Goal: Share content: Share content

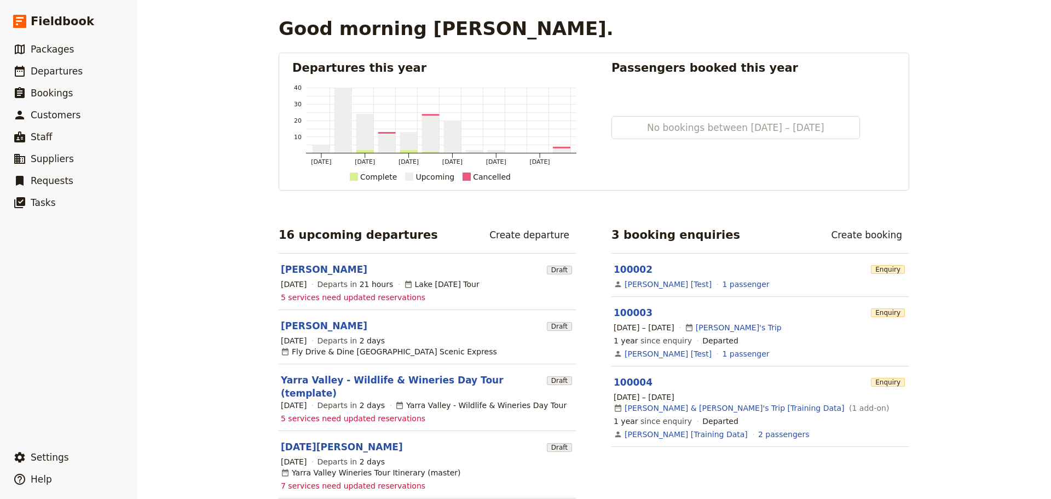
drag, startPoint x: 328, startPoint y: 266, endPoint x: 322, endPoint y: 262, distance: 7.4
click at [328, 266] on link "[PERSON_NAME]" at bounding box center [324, 269] width 86 height 13
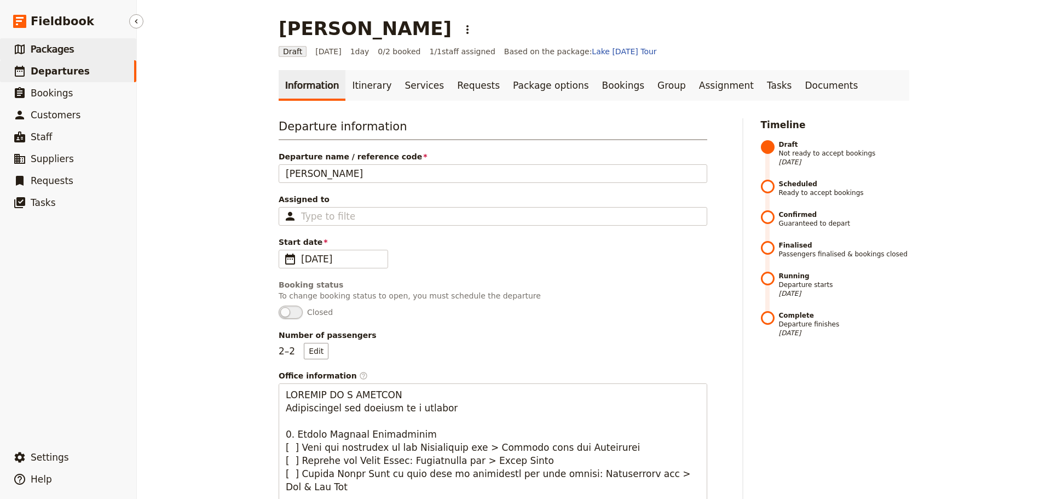
drag, startPoint x: 72, startPoint y: 49, endPoint x: 65, endPoint y: 48, distance: 7.7
click at [72, 49] on link "​ Packages" at bounding box center [68, 49] width 136 height 22
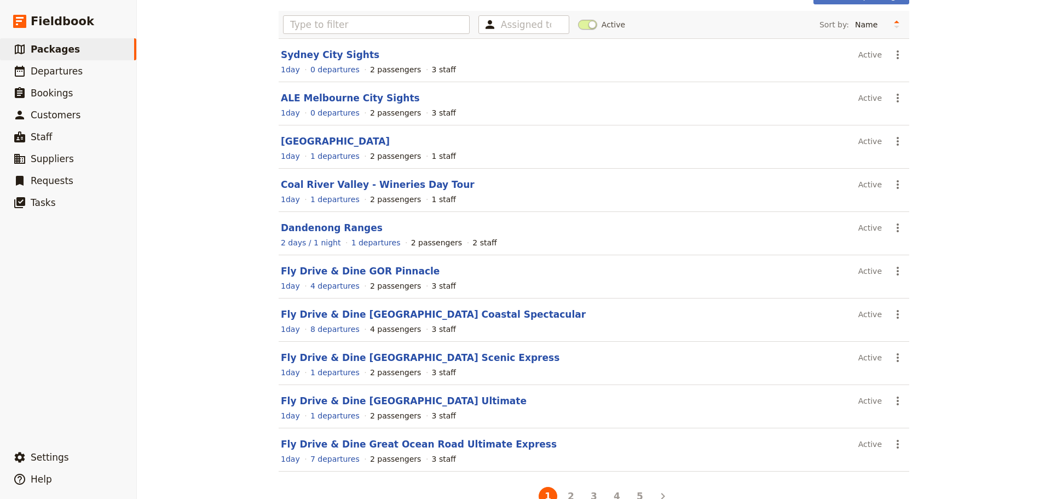
scroll to position [93, 0]
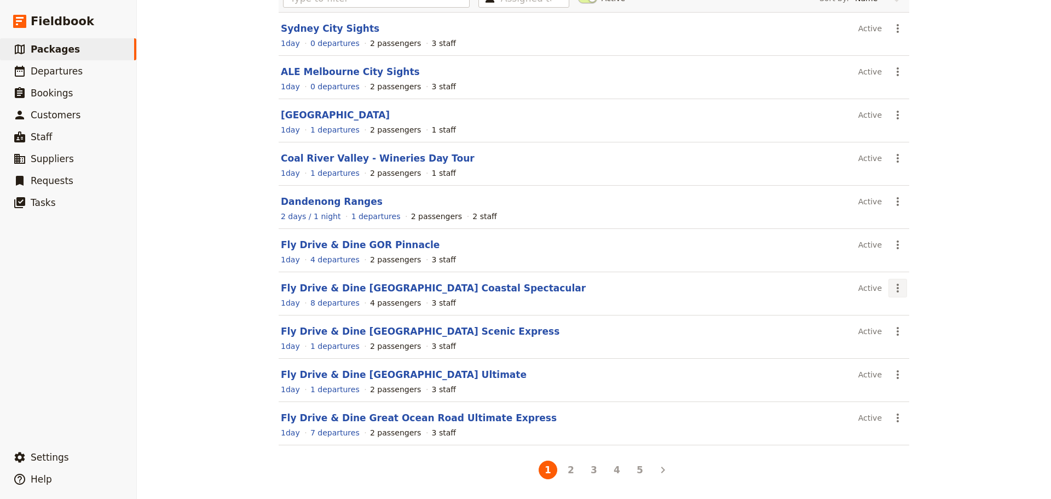
click at [896, 291] on icon "Actions" at bounding box center [897, 287] width 2 height 9
click at [906, 326] on span "Schedule a departure" at bounding box center [932, 327] width 83 height 11
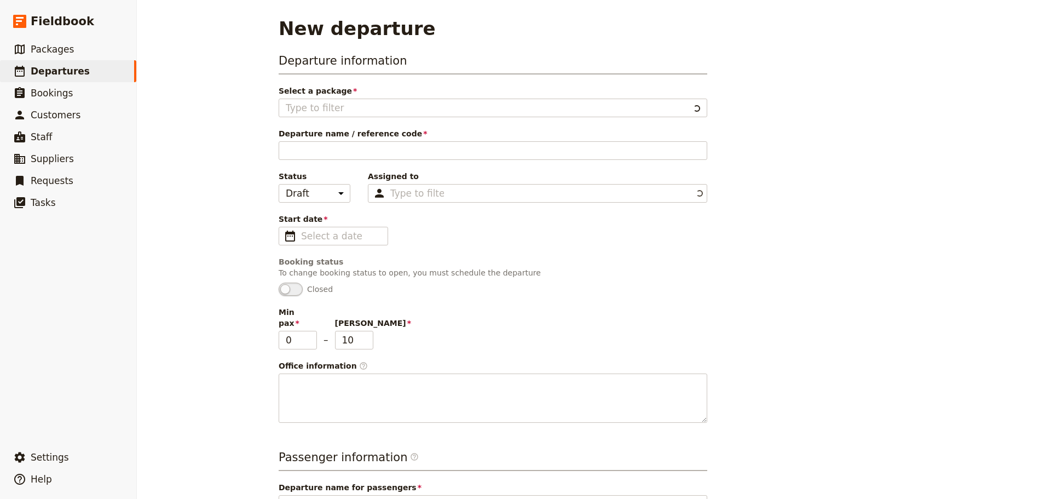
type input "Fly Drive & Dine [GEOGRAPHIC_DATA] Coastal Spectacular"
type input "4"
type textarea "SETUP INSTRUCTIONS Group Size: [ ] Change Min and [PERSON_NAME] in Information …"
type input "Fly Drive & Dine [GEOGRAPHIC_DATA] Coastal Spectacular"
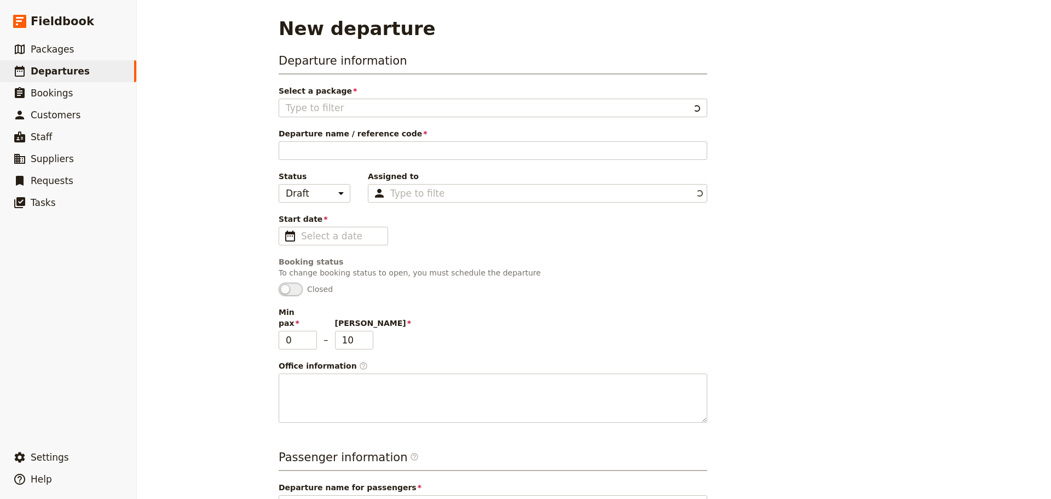
type textarea "As one of the premier tourist drives in the world and a must for anyone visitin…"
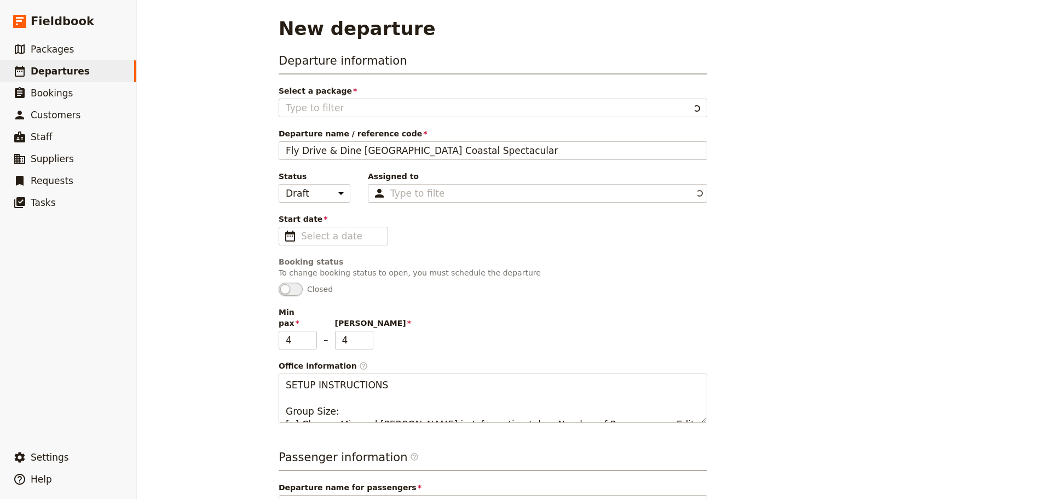
type input "Fly Drive & Dine [GEOGRAPHIC_DATA] Coastal Spectacular"
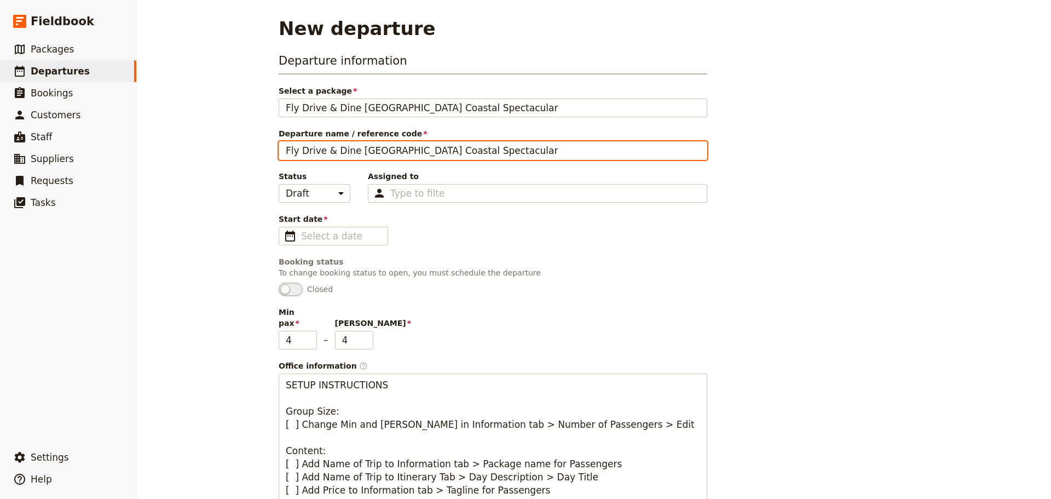
drag, startPoint x: 511, startPoint y: 149, endPoint x: 167, endPoint y: 150, distance: 343.7
click at [176, 148] on div "New departure Departure information Select a package Fly Drive & Dine [GEOGRAPH…" at bounding box center [594, 249] width 914 height 499
type input "Amex Centurian"
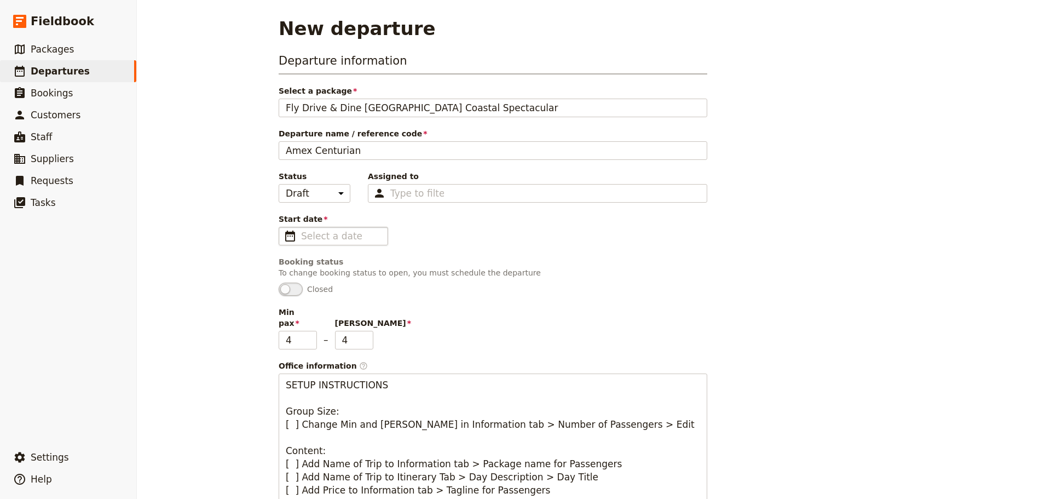
click at [283, 231] on span "​" at bounding box center [289, 235] width 13 height 13
click at [301, 231] on input "Start date ​" at bounding box center [341, 235] width 80 height 13
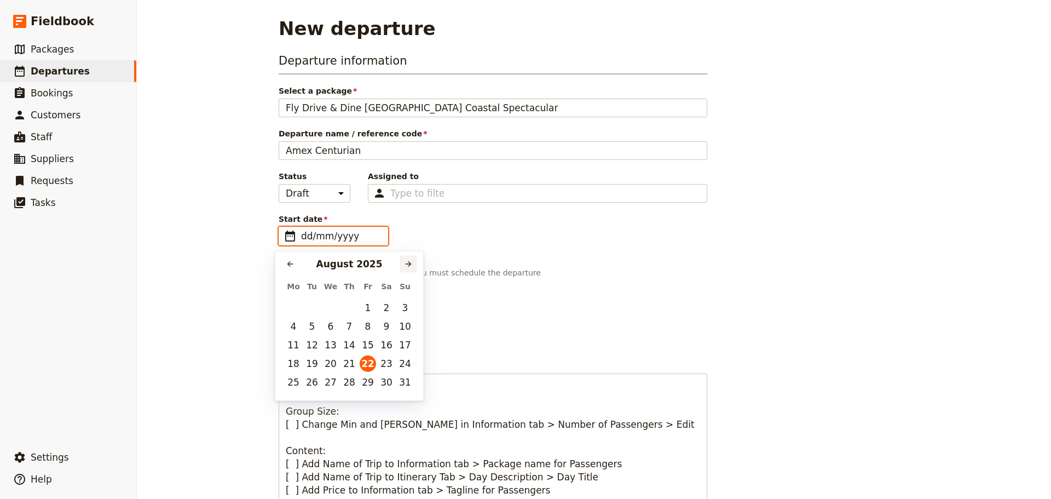
click at [411, 262] on icon "Next month" at bounding box center [408, 263] width 9 height 9
click at [402, 321] on button "14" at bounding box center [405, 326] width 16 height 16
type input "[DATE]"
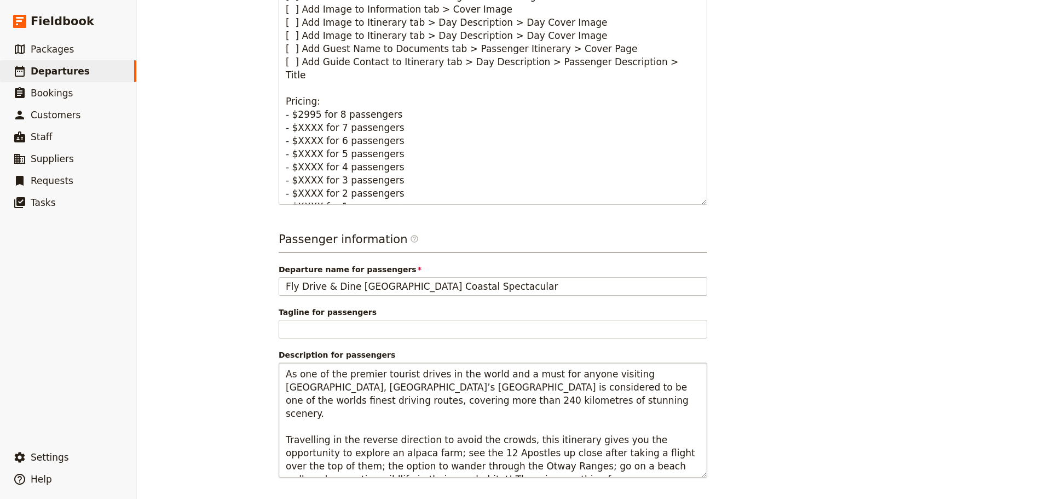
scroll to position [527, 0]
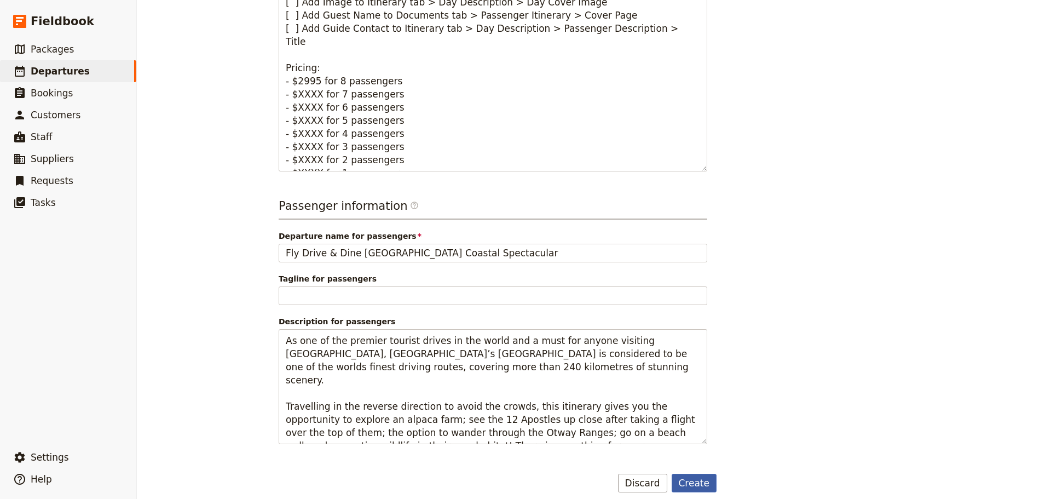
click at [691, 473] on button "Create" at bounding box center [693, 482] width 45 height 19
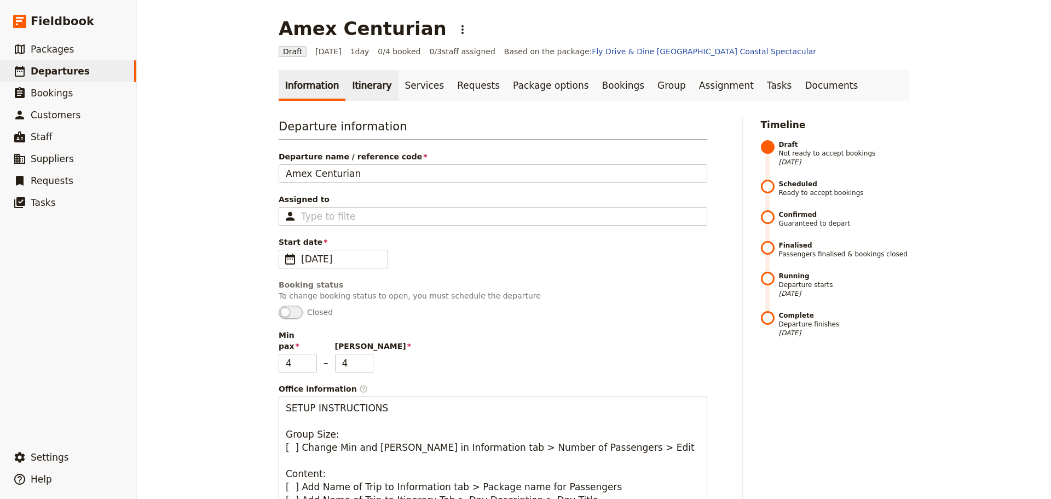
click at [361, 90] on link "Itinerary" at bounding box center [371, 85] width 53 height 31
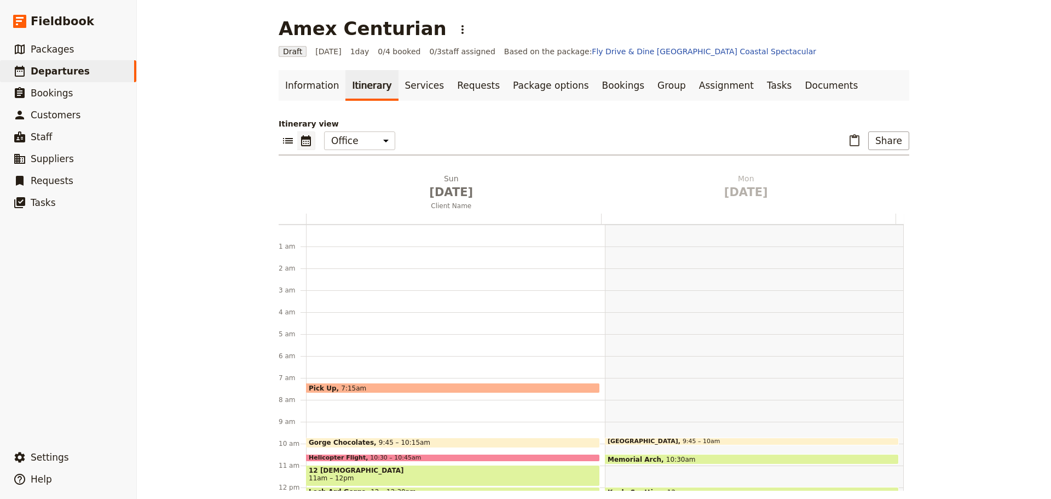
scroll to position [142, 0]
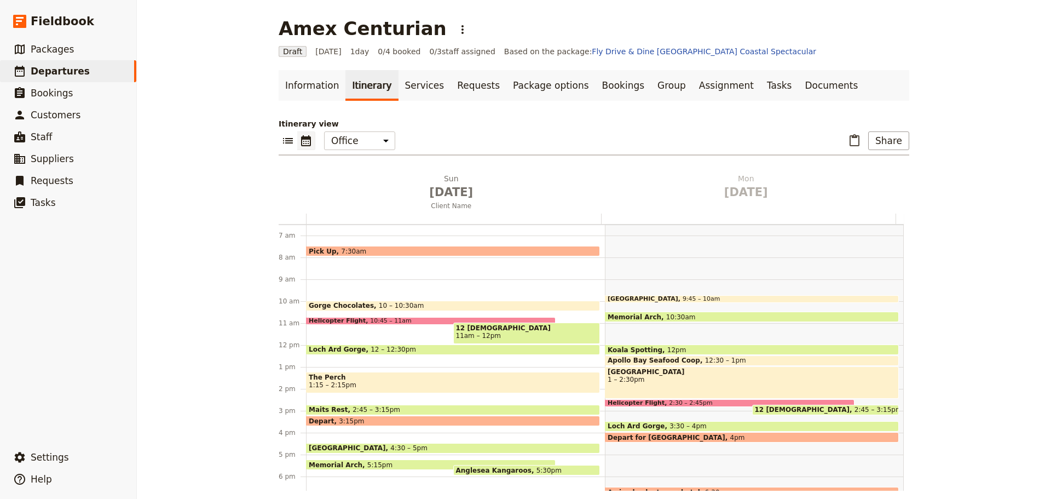
click at [479, 326] on span "12 [DEMOGRAPHIC_DATA]" at bounding box center [527, 328] width 142 height 8
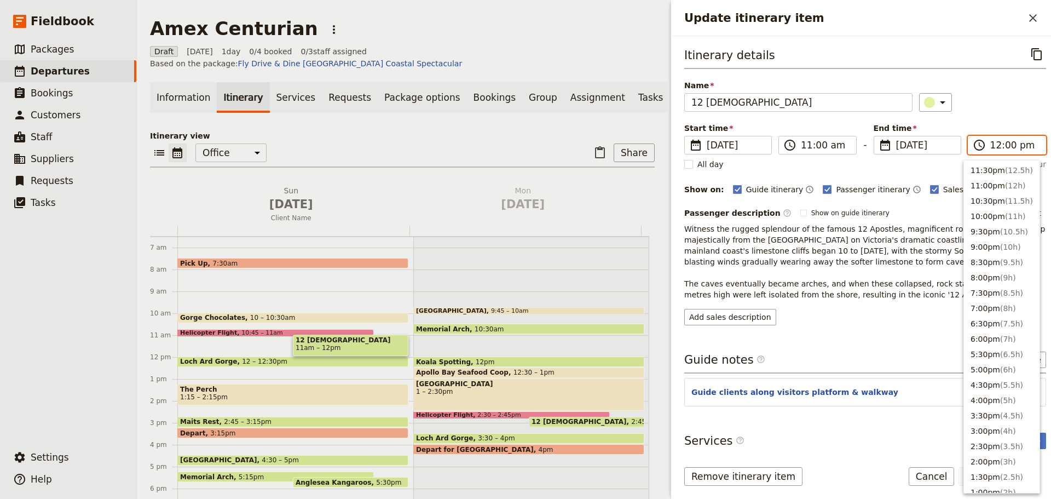
click at [990, 144] on input "12:00 pm" at bounding box center [1014, 144] width 49 height 13
click at [998, 182] on button "11:30am ( 0.5h )" at bounding box center [1002, 183] width 76 height 15
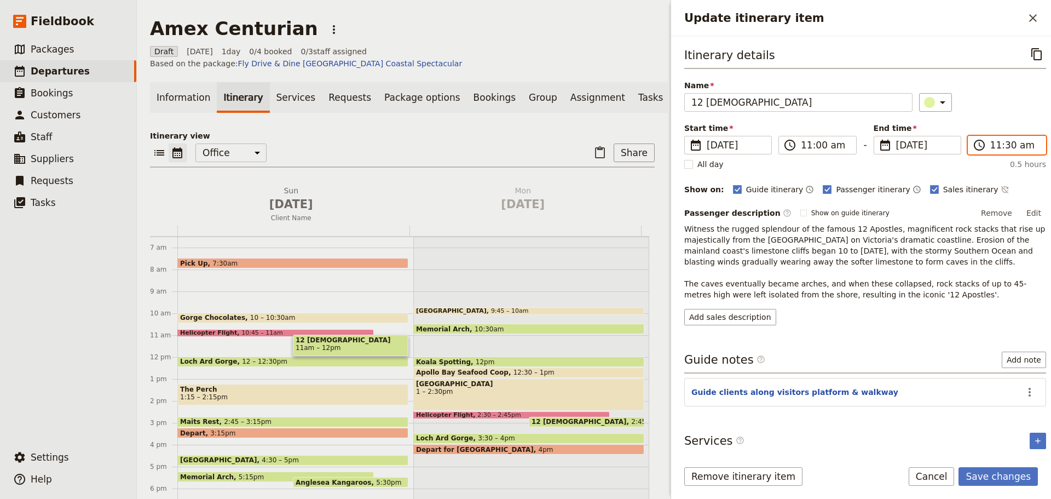
click at [1001, 148] on input "11:30 am" at bounding box center [1014, 144] width 49 height 13
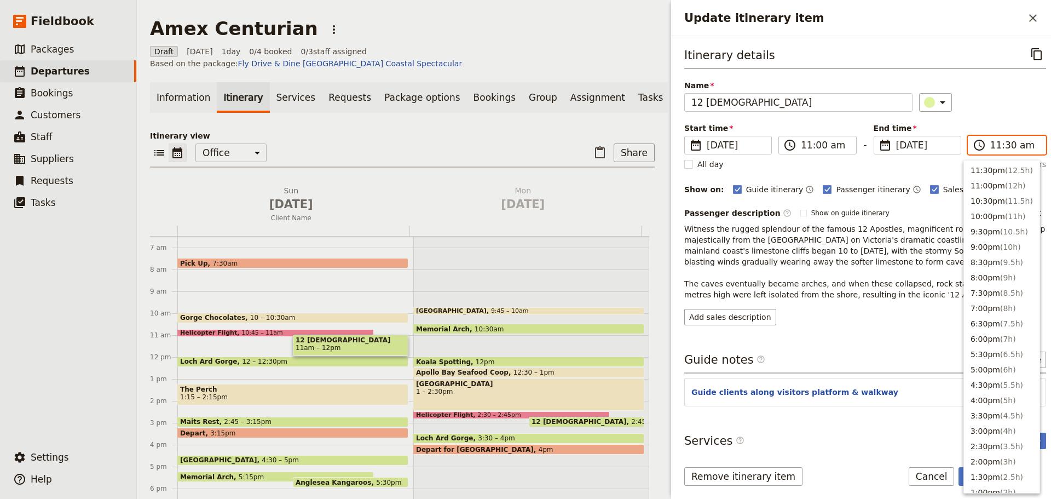
scroll to position [370, 0]
type input "11:45 am"
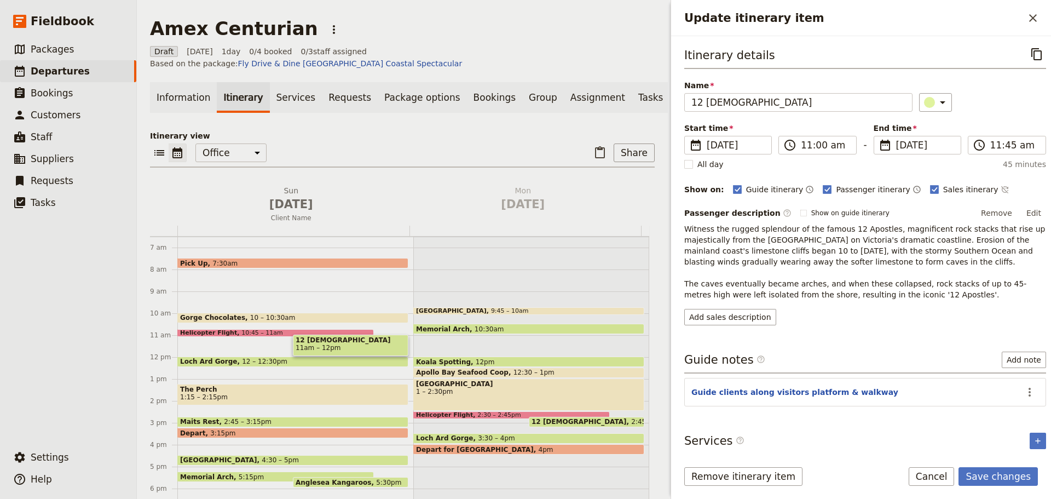
click at [998, 115] on div "Itinerary details ​ Name 12 Apostles ​ Start time ​ [DATE] [DATE] [DATE] 11:00 …" at bounding box center [865, 185] width 362 height 280
click at [993, 472] on button "Save changes" at bounding box center [997, 476] width 79 height 19
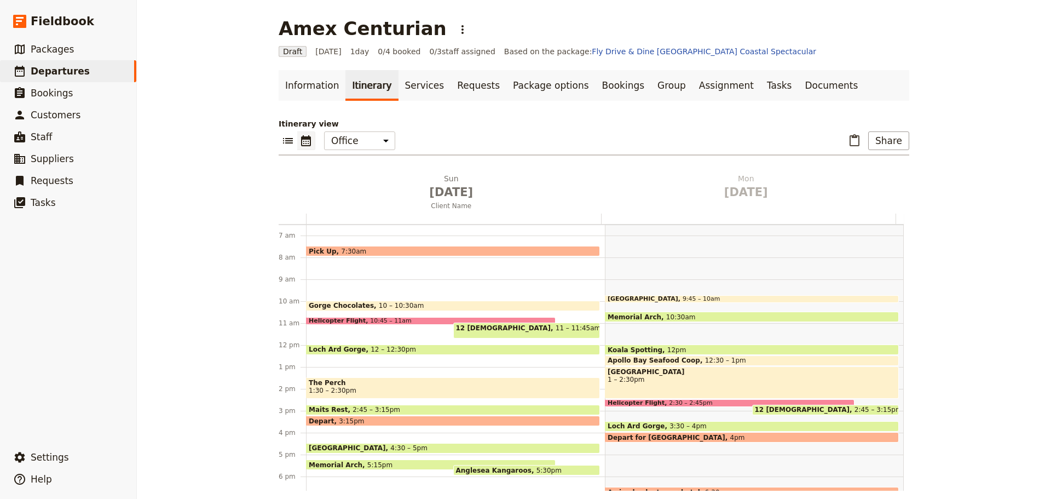
click at [398, 302] on span "10 – 10:30am" at bounding box center [401, 306] width 45 height 8
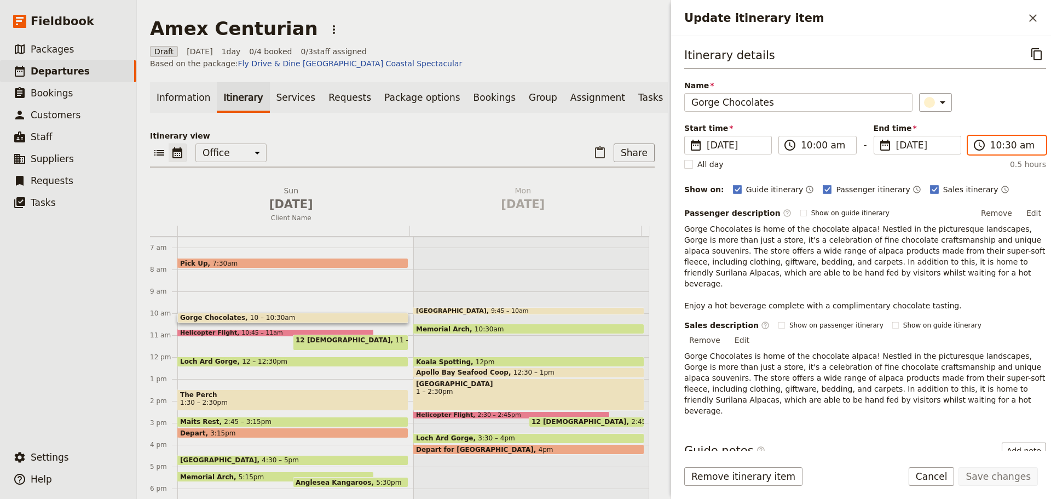
click at [994, 150] on input "10:30 am" at bounding box center [1014, 144] width 49 height 13
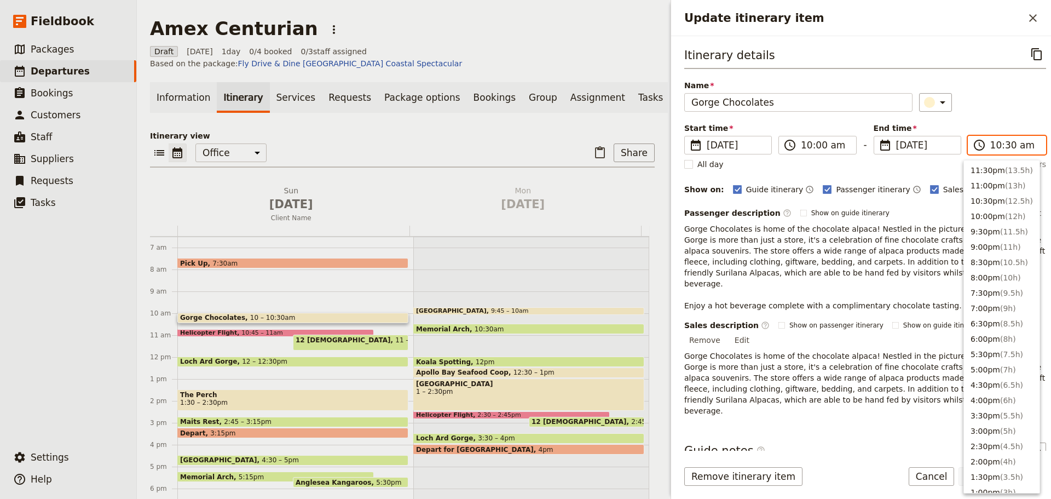
scroll to position [401, 0]
click at [1003, 147] on input "10:30 am" at bounding box center [1014, 144] width 49 height 13
type input "10:20 am"
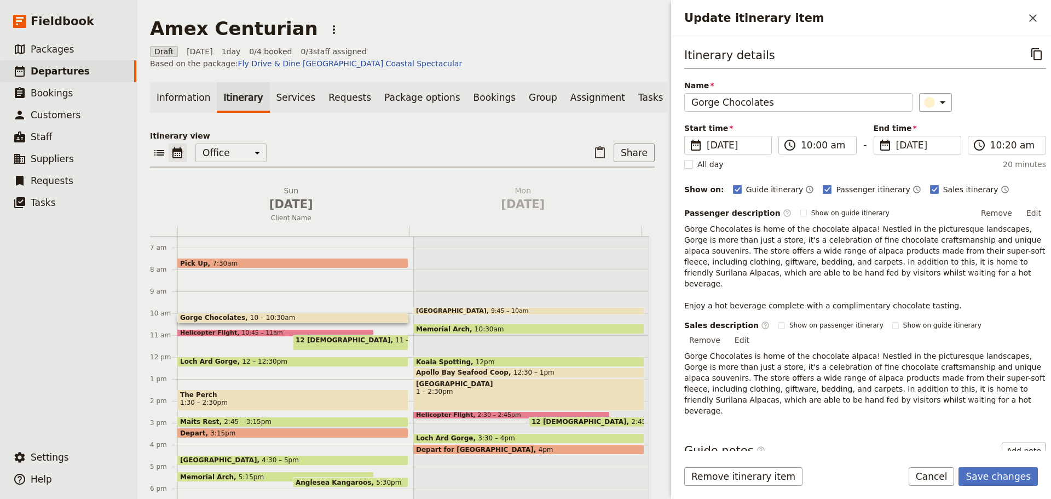
drag, startPoint x: 998, startPoint y: 115, endPoint x: 1003, endPoint y: 113, distance: 5.6
click at [999, 115] on div "Itinerary details ​ Name Gorge Chocolates ​ Start time ​ [DATE] [DATE] [DATE] 1…" at bounding box center [865, 230] width 362 height 371
click at [985, 474] on button "Save changes" at bounding box center [997, 476] width 79 height 19
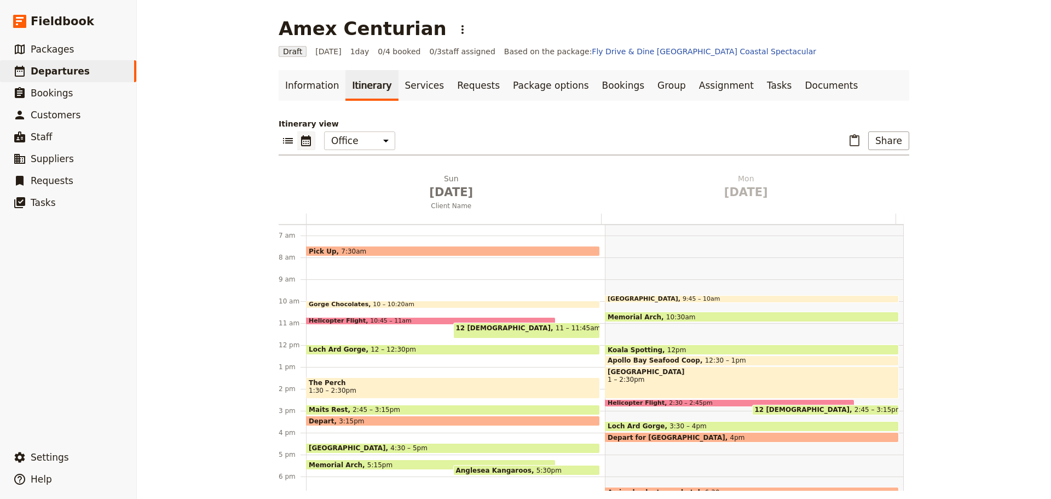
click at [379, 320] on span at bounding box center [430, 322] width 248 height 4
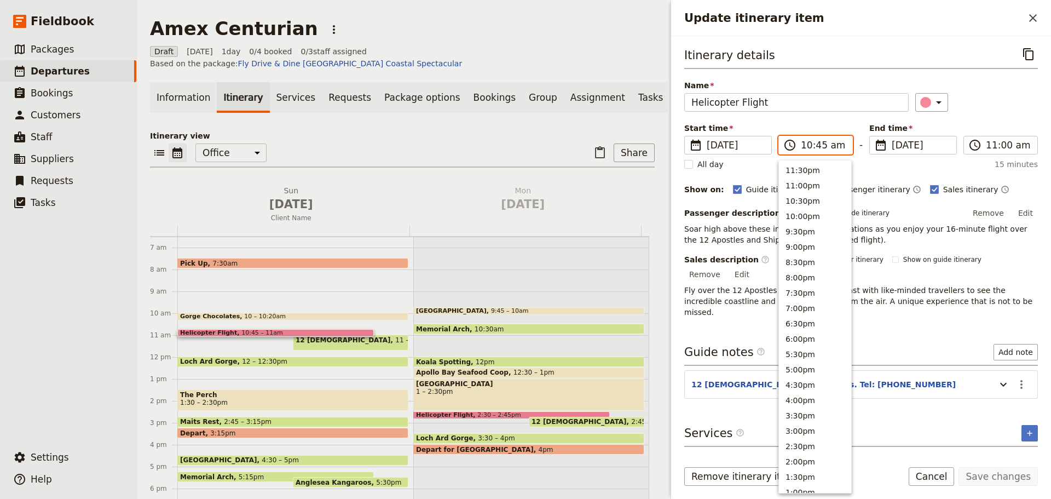
drag, startPoint x: 802, startPoint y: 146, endPoint x: 811, endPoint y: 144, distance: 9.4
click at [802, 146] on input "10:45 am" at bounding box center [823, 144] width 45 height 13
click at [816, 144] on input "10:45 am" at bounding box center [823, 144] width 45 height 13
type input "10:40 am"
click at [1006, 119] on div "Itinerary details ​ Name Helicopter Flight ​ Start time ​ [DATE] [DATE] [DATE] …" at bounding box center [861, 181] width 354 height 273
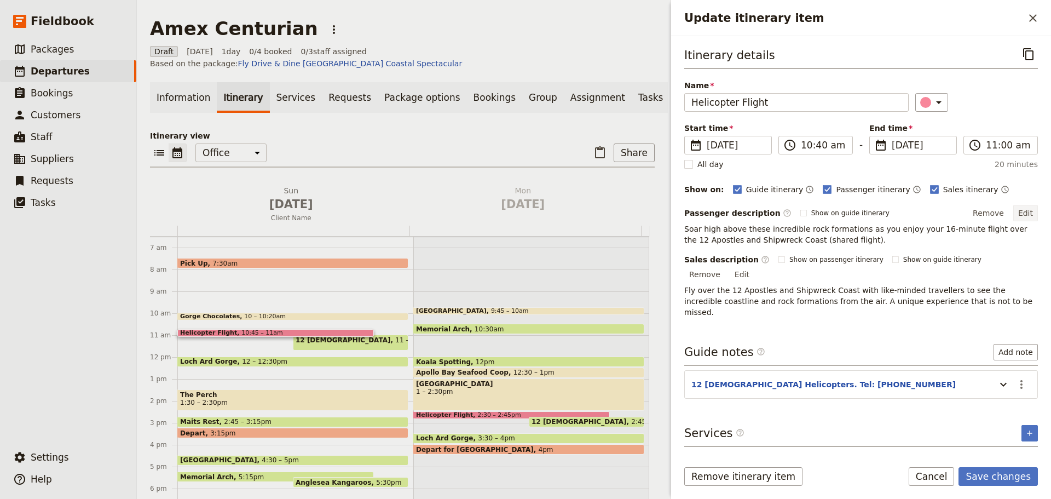
click at [1032, 211] on button "Edit" at bounding box center [1025, 213] width 25 height 16
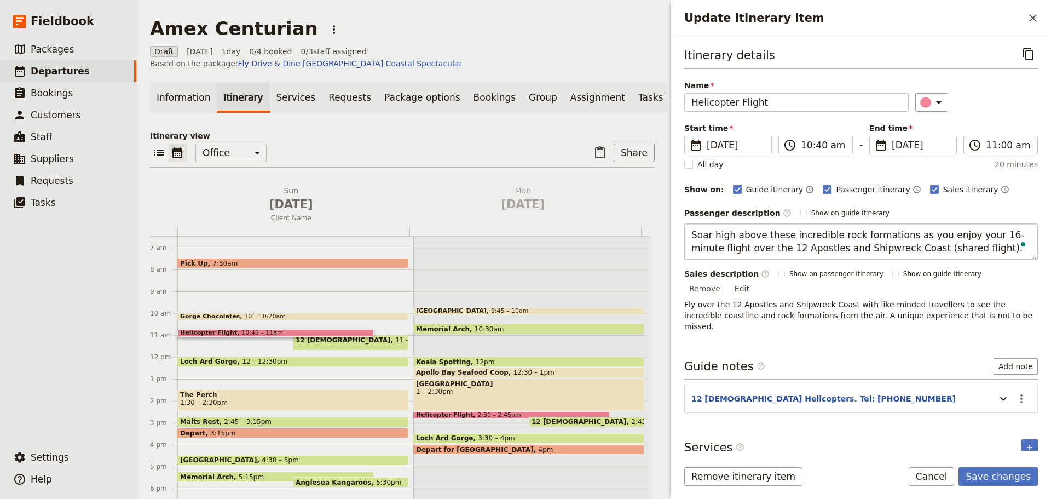
click at [905, 248] on textarea "Soar high above these incredible rock formations as you enjoy your 16-minute fl…" at bounding box center [861, 241] width 354 height 36
type textarea "Soar high above these incredible rock formations as you enjoy your 16-minute fl…"
click at [1005, 462] on form "Itinerary details ​ Name Helicopter Flight ​ Start time ​ [DATE] [DATE] [DATE] …" at bounding box center [861, 267] width 380 height 462
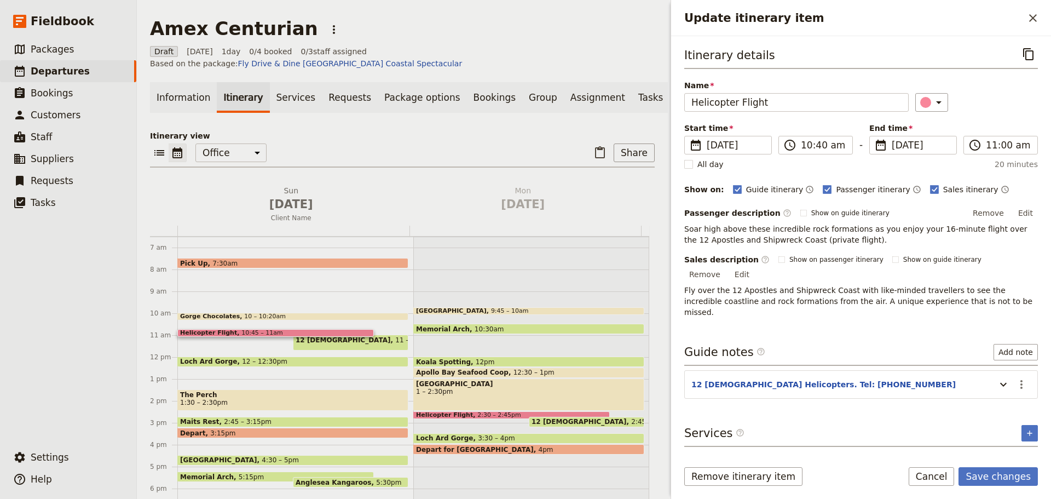
drag, startPoint x: 218, startPoint y: 415, endPoint x: 218, endPoint y: 421, distance: 6.0
click at [218, 421] on div "Pick Up 7:30am Gorge Chocolates 10 – 10:20am Helicopter Flight 10:45 – 11am 12 …" at bounding box center [295, 356] width 236 height 525
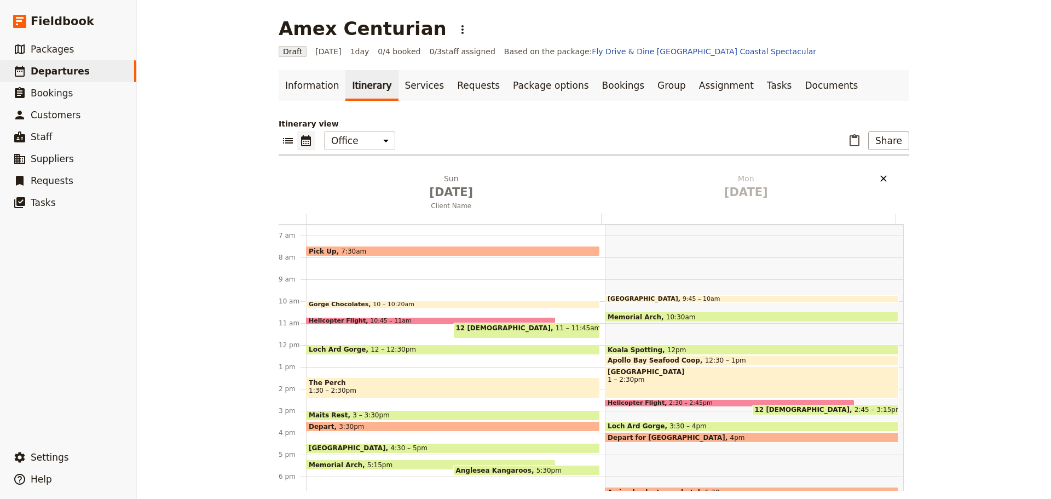
click at [881, 173] on icon "Delete Mon Sep 15" at bounding box center [883, 178] width 11 height 11
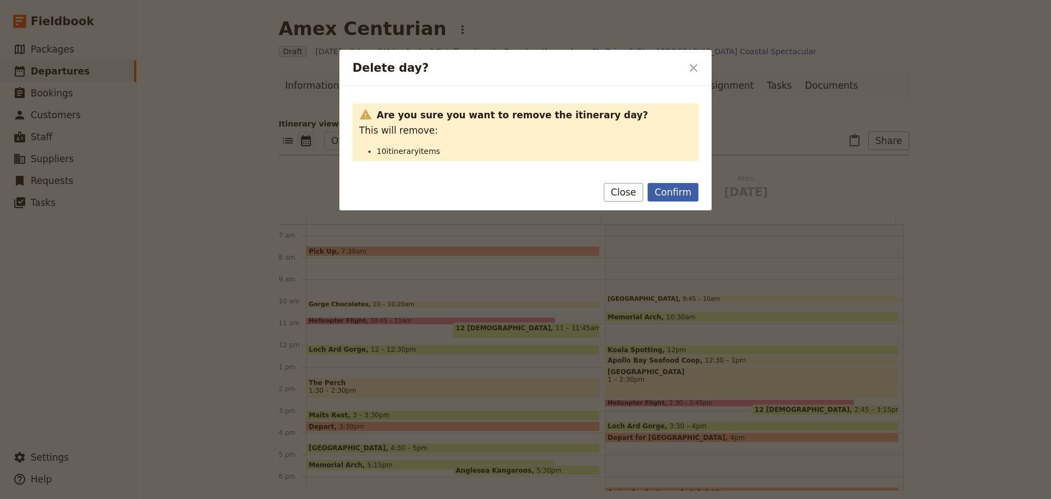
click at [673, 193] on button "Confirm" at bounding box center [672, 192] width 51 height 19
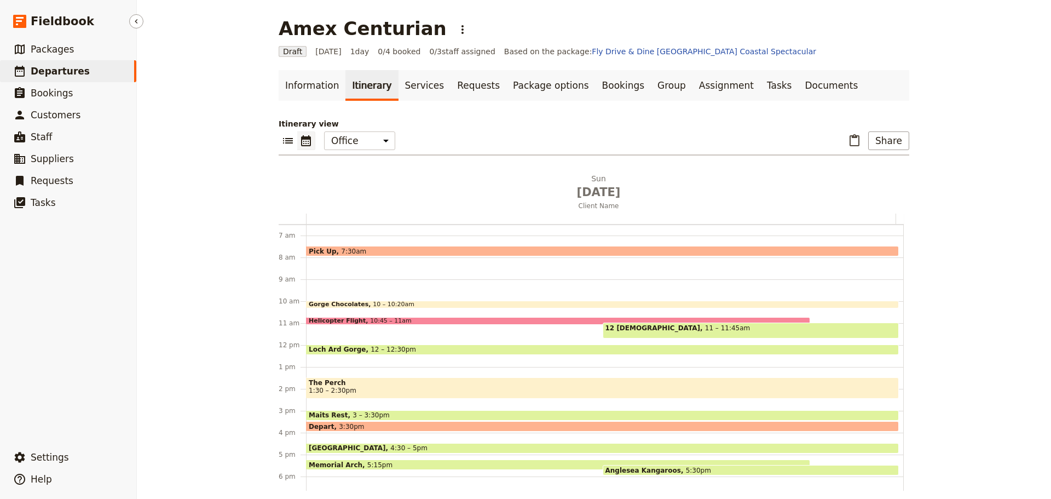
click at [72, 73] on span "Departures" at bounding box center [60, 71] width 59 height 11
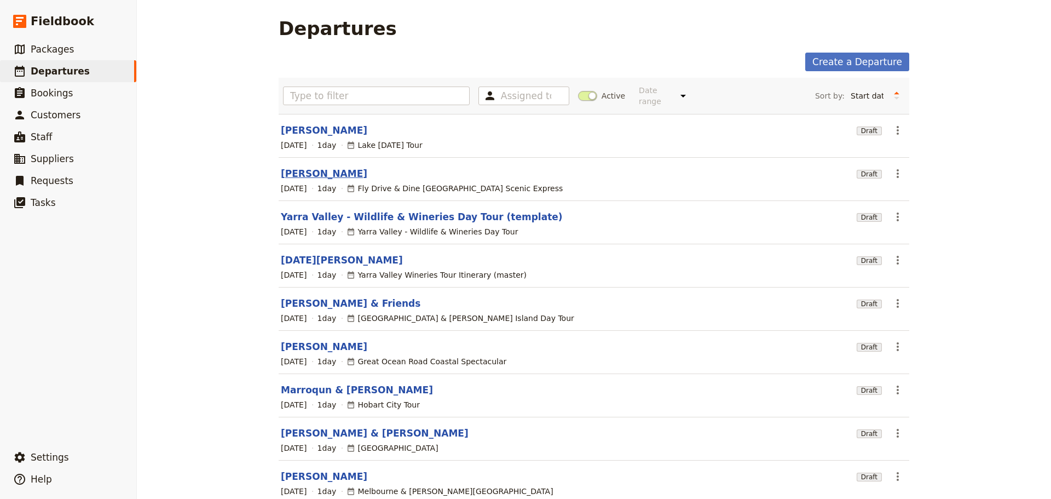
click at [314, 167] on link "[PERSON_NAME]" at bounding box center [324, 173] width 86 height 13
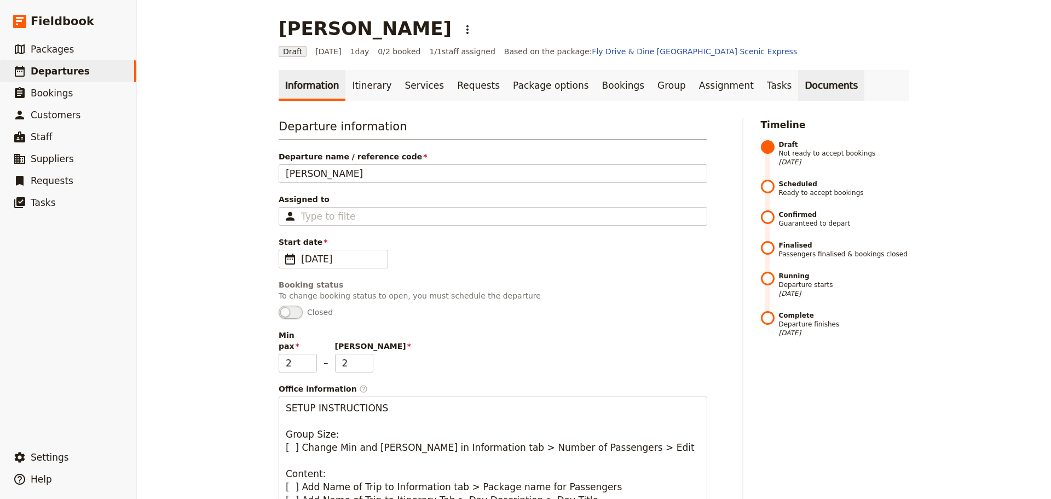
click at [798, 87] on link "Documents" at bounding box center [831, 85] width 66 height 31
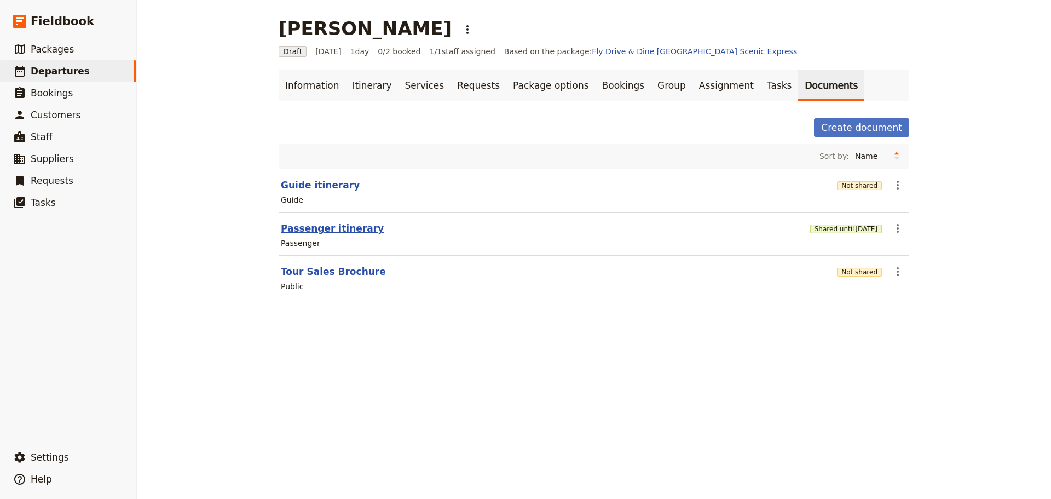
click at [311, 230] on button "Passenger itinerary" at bounding box center [332, 228] width 103 height 13
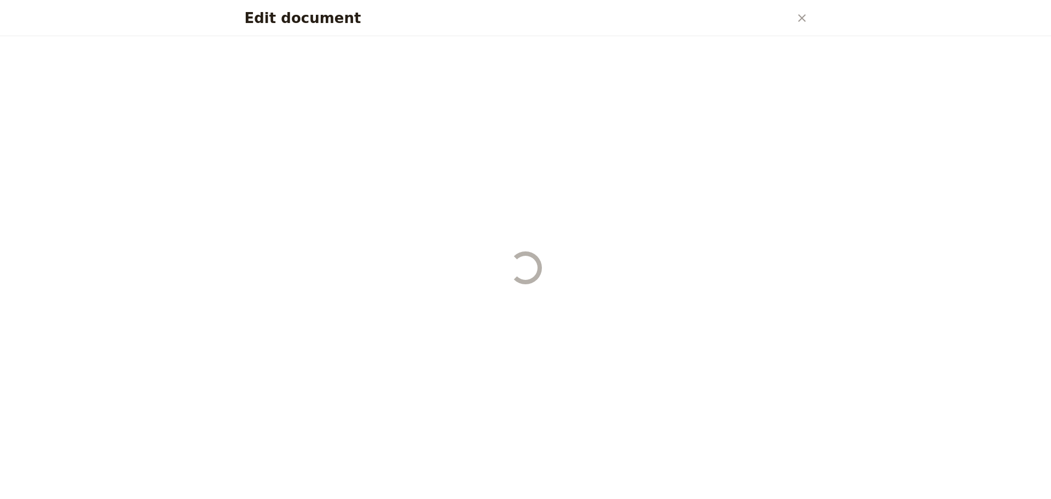
select select "PASSENGER"
select select "DEFAULT"
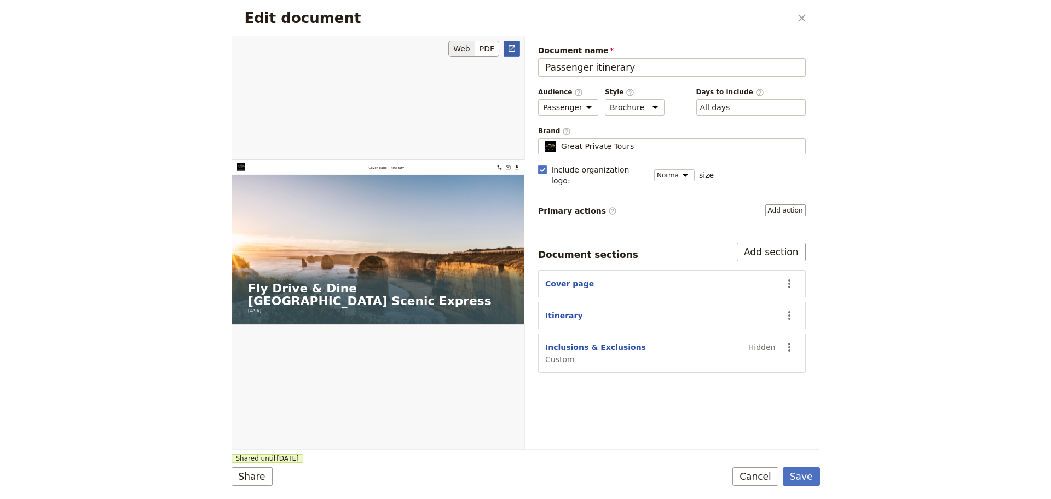
click at [514, 47] on icon "Open full preview" at bounding box center [511, 48] width 7 height 7
click at [761, 479] on button "Cancel" at bounding box center [755, 476] width 46 height 19
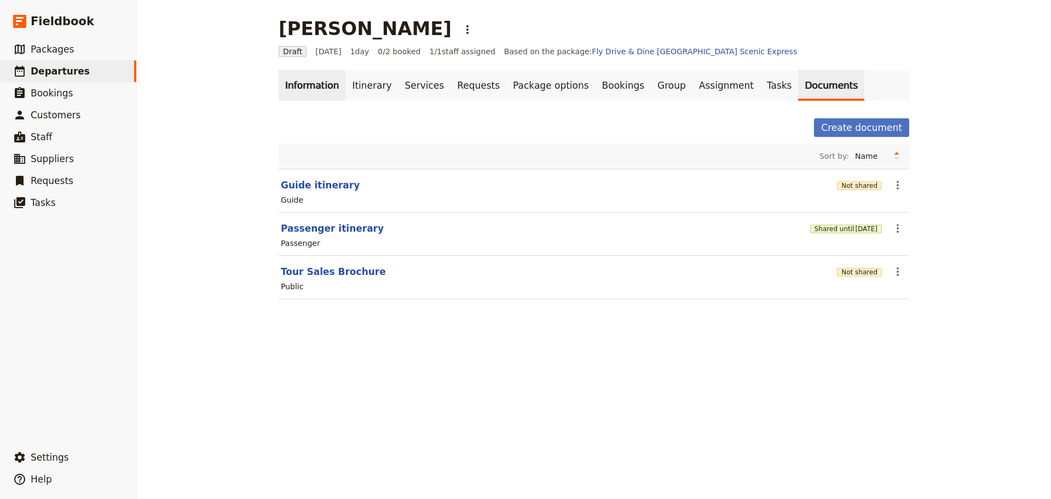
click at [304, 89] on link "Information" at bounding box center [312, 85] width 67 height 31
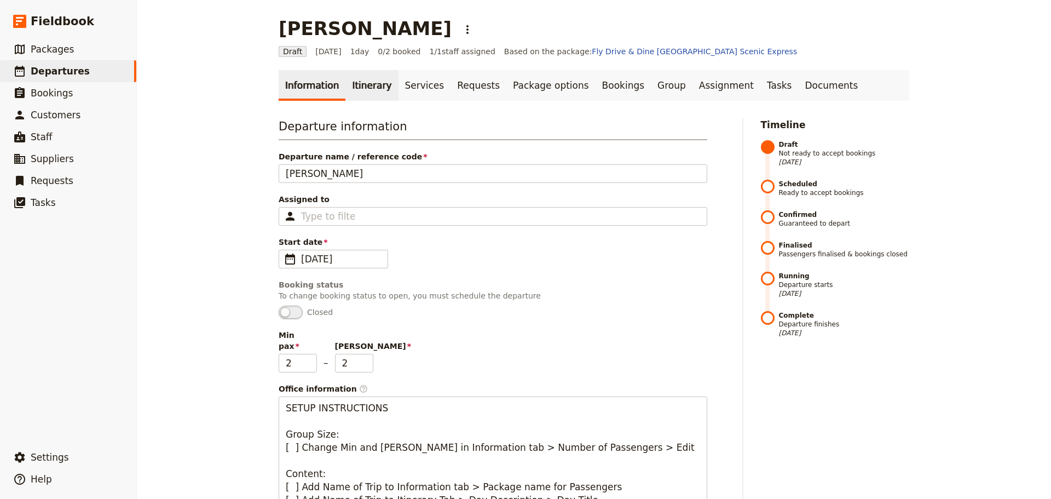
click at [355, 83] on link "Itinerary" at bounding box center [371, 85] width 53 height 31
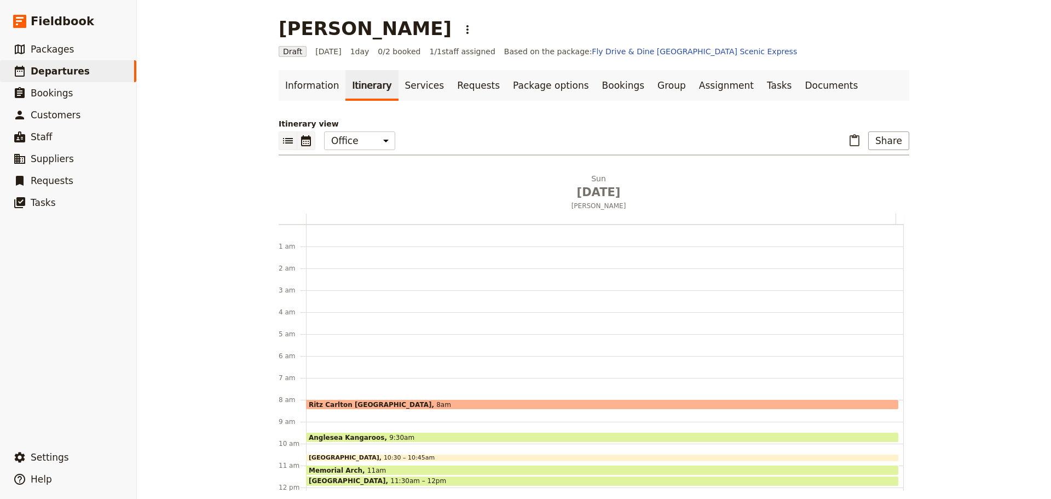
click at [283, 142] on icon "List view" at bounding box center [288, 140] width 10 height 5
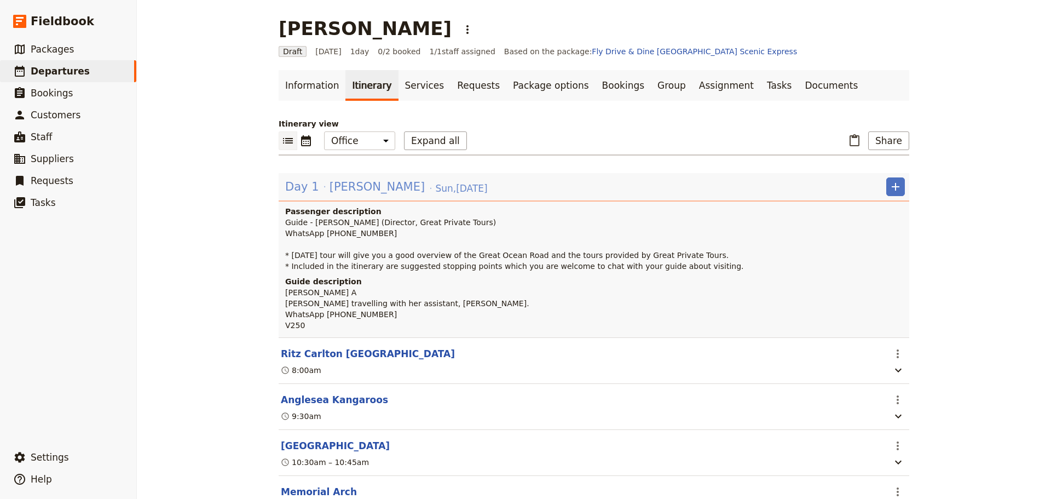
click at [385, 191] on span "[PERSON_NAME]" at bounding box center [376, 186] width 95 height 16
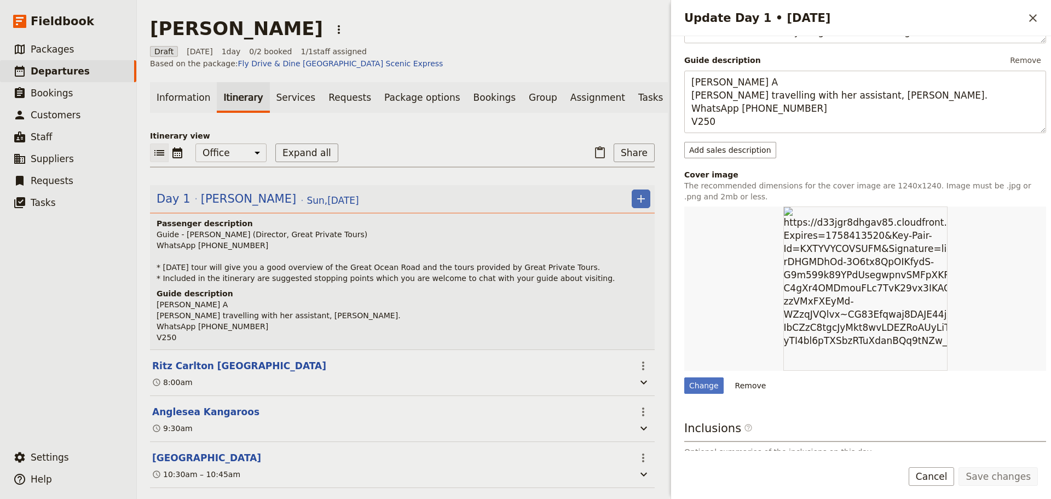
scroll to position [328, 0]
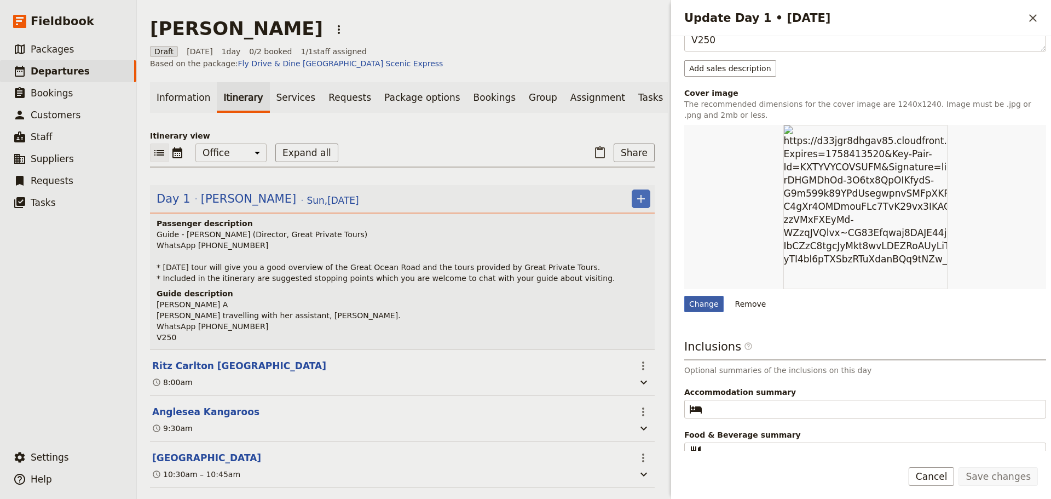
click at [693, 307] on div "Change" at bounding box center [703, 304] width 39 height 16
click at [684, 296] on input "Change" at bounding box center [684, 295] width 1 height 1
type input "C:\fakepath\GOR from Plane.jpg"
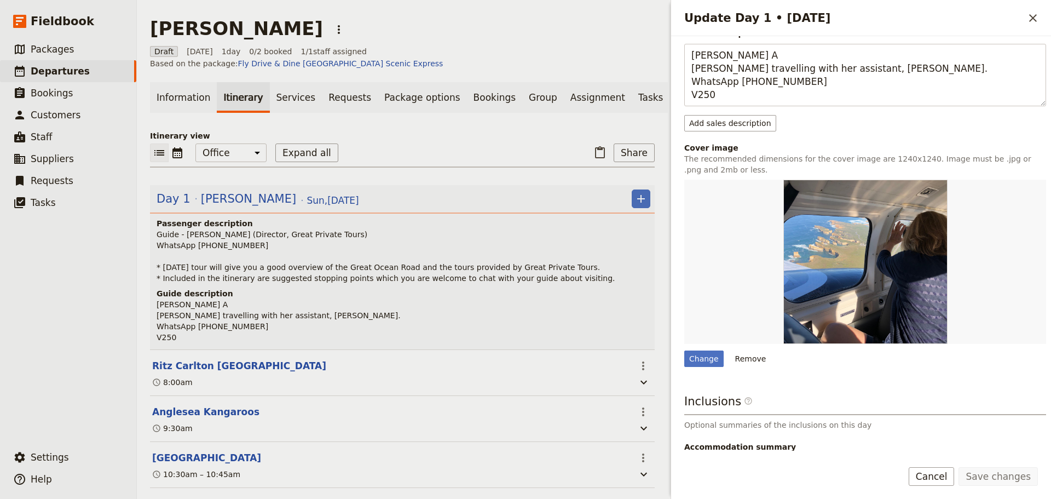
scroll to position [0, 0]
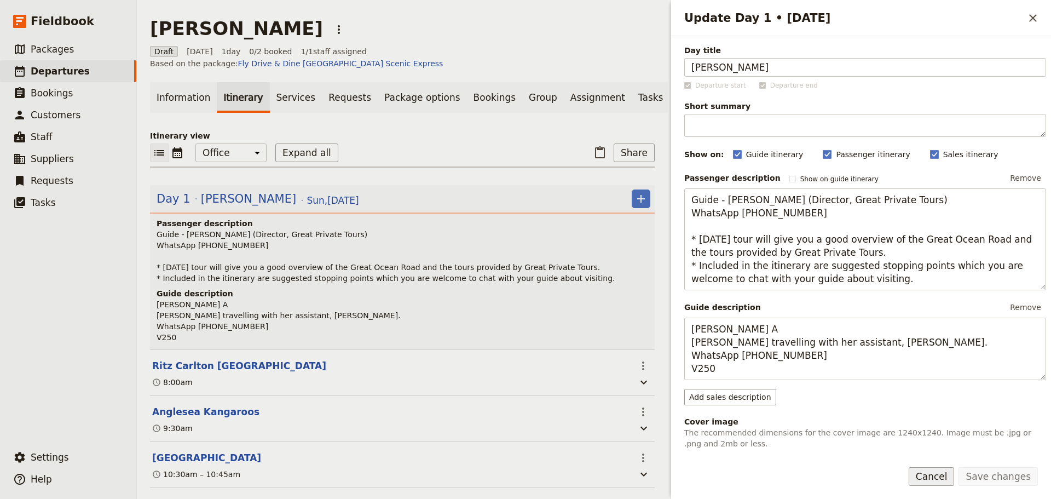
click at [944, 480] on button "Cancel" at bounding box center [931, 476] width 46 height 19
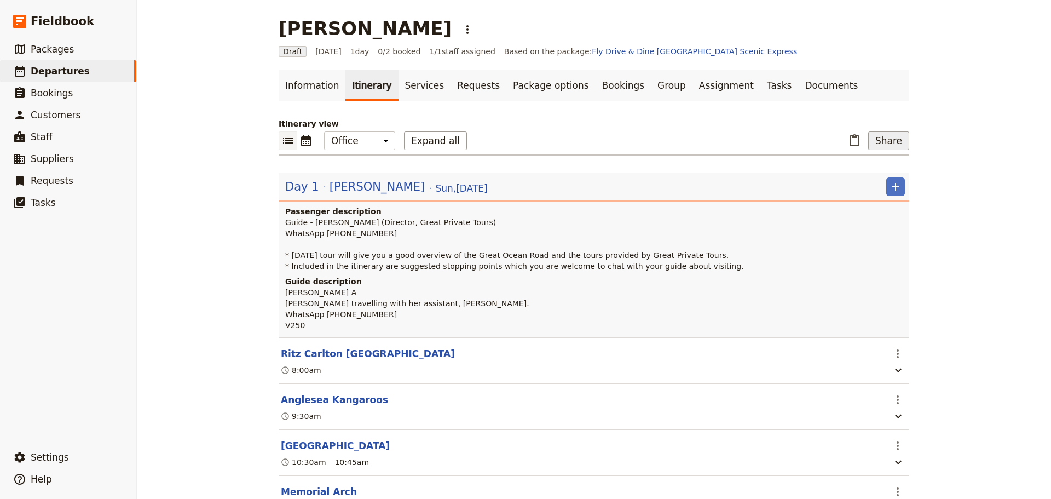
click at [889, 137] on button "Share" at bounding box center [888, 140] width 41 height 19
click at [881, 178] on span "Passenger itinerary" at bounding box center [858, 180] width 74 height 11
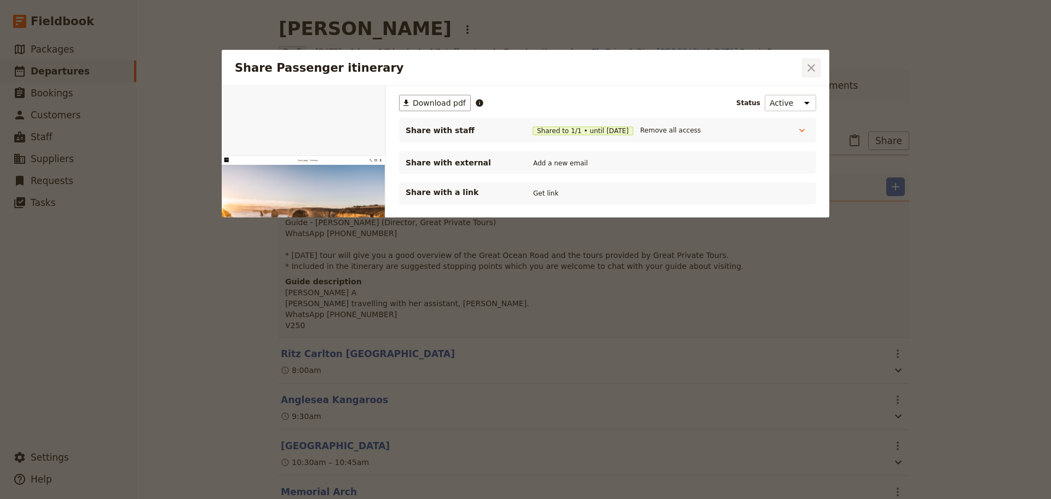
click at [814, 67] on icon "Close dialog" at bounding box center [810, 67] width 13 height 13
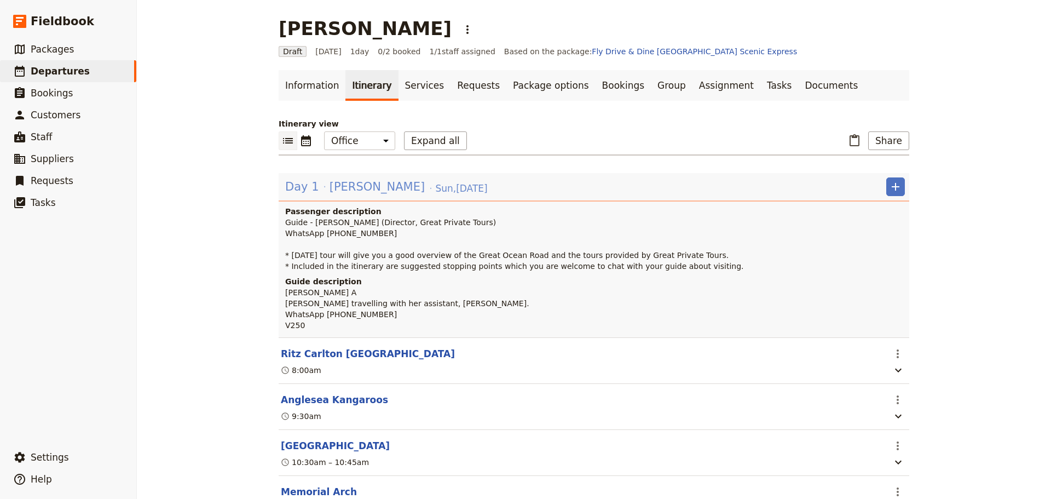
click at [368, 184] on span "[PERSON_NAME]" at bounding box center [376, 186] width 95 height 16
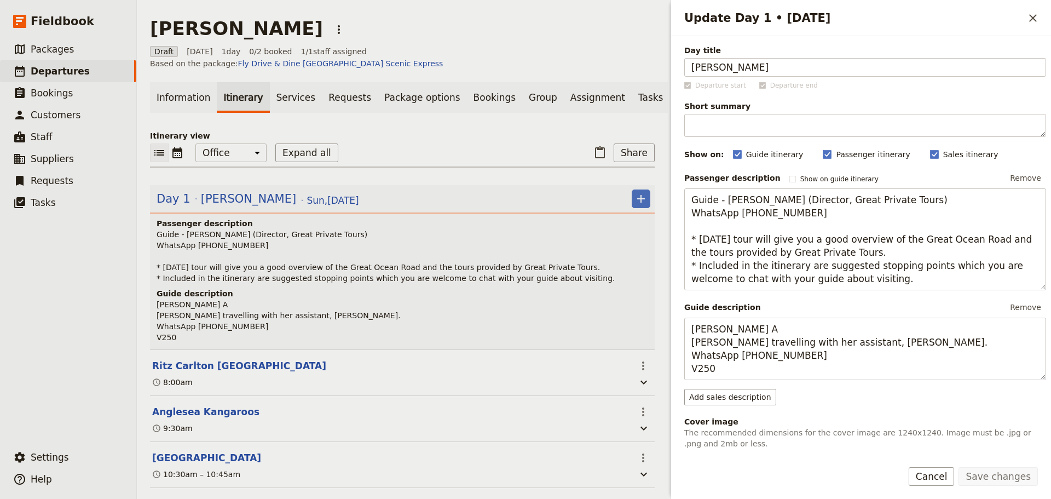
scroll to position [274, 0]
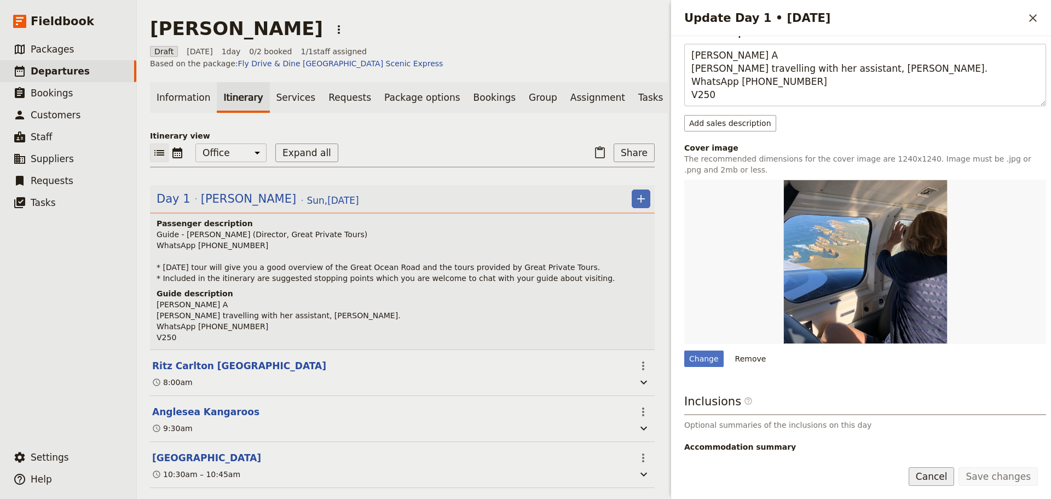
click at [945, 481] on button "Cancel" at bounding box center [931, 476] width 46 height 19
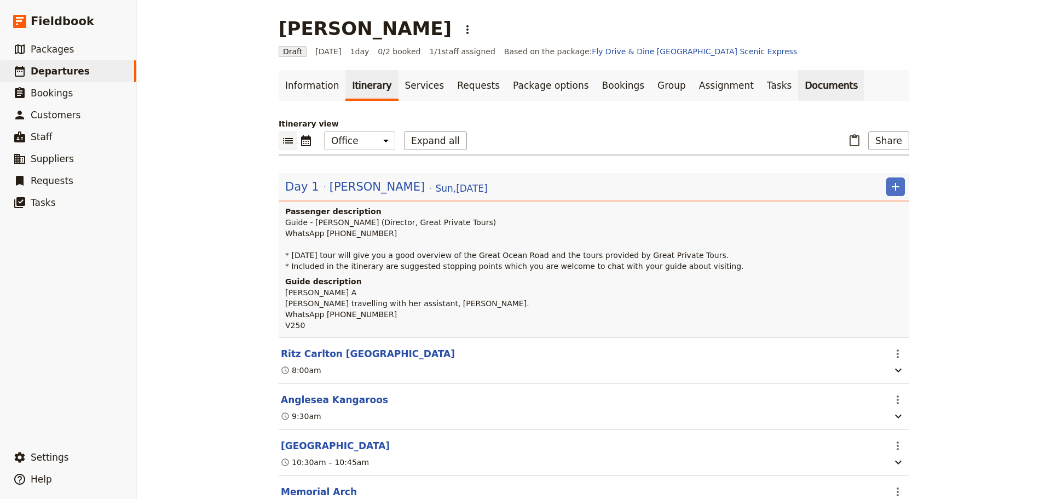
click at [798, 92] on link "Documents" at bounding box center [831, 85] width 66 height 31
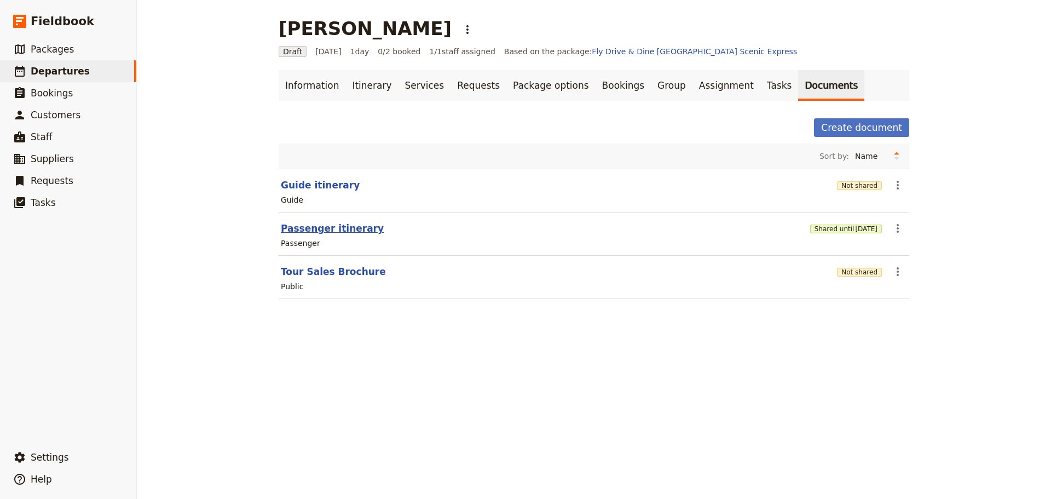
click at [332, 230] on button "Passenger itinerary" at bounding box center [332, 228] width 103 height 13
select select "PASSENGER"
select select "DEFAULT"
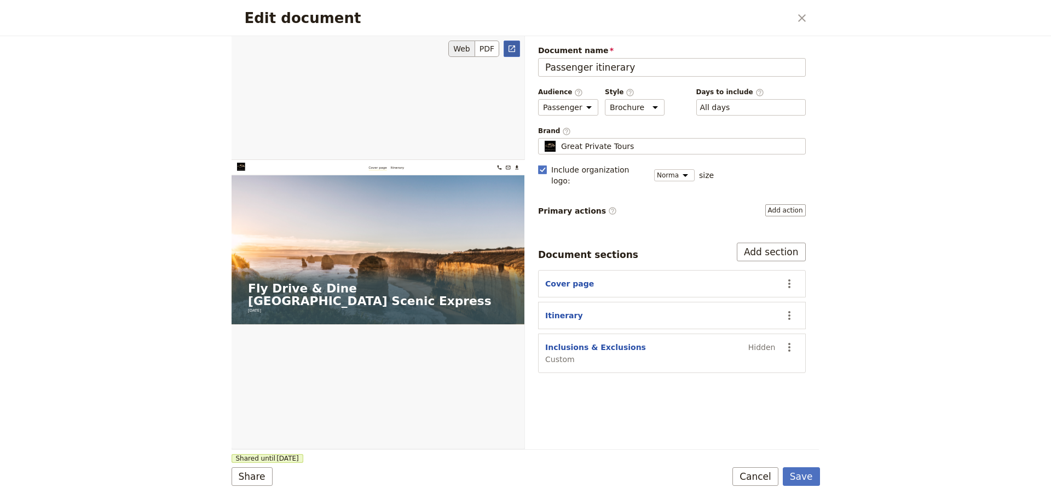
click at [517, 48] on link "​" at bounding box center [511, 48] width 16 height 16
click at [765, 473] on button "Cancel" at bounding box center [755, 476] width 46 height 19
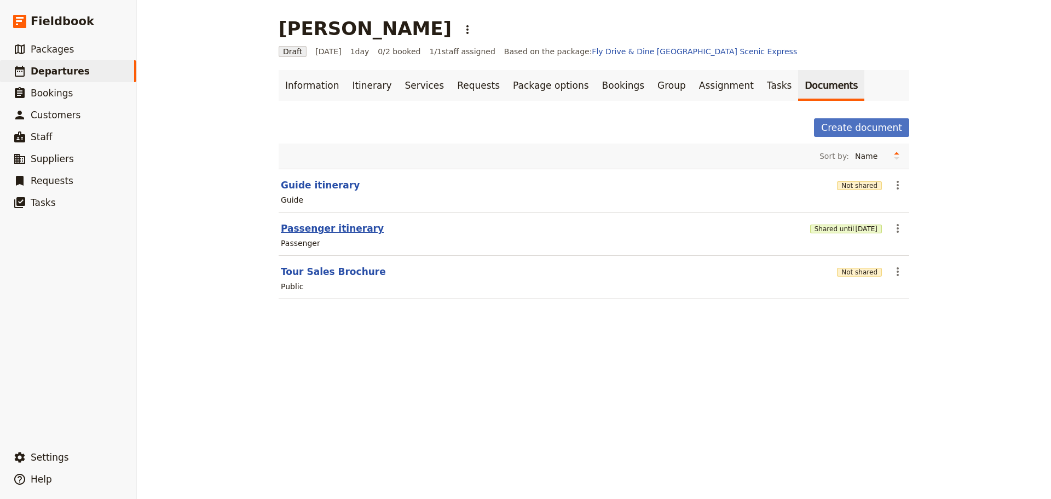
click at [313, 228] on button "Passenger itinerary" at bounding box center [332, 228] width 103 height 13
select select "PASSENGER"
select select "DEFAULT"
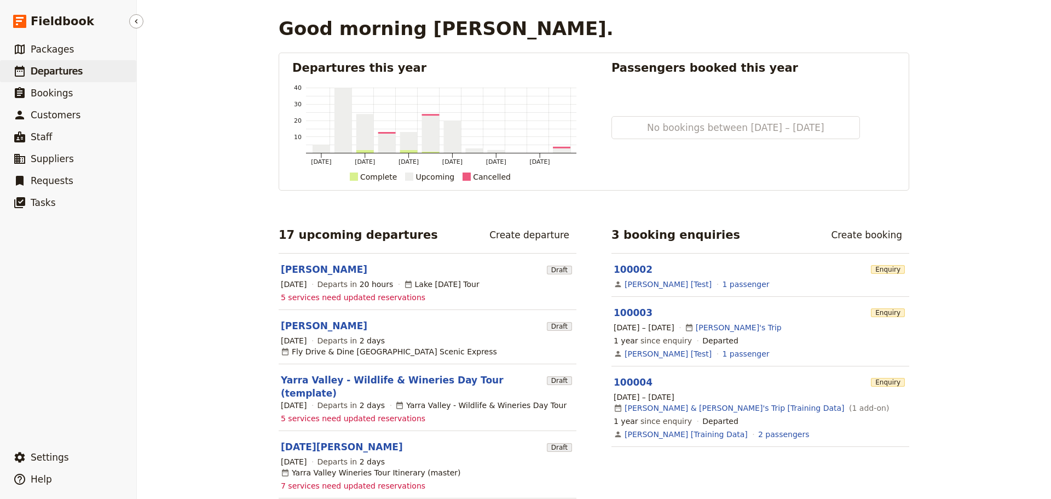
click at [43, 76] on span "Departures" at bounding box center [57, 71] width 52 height 11
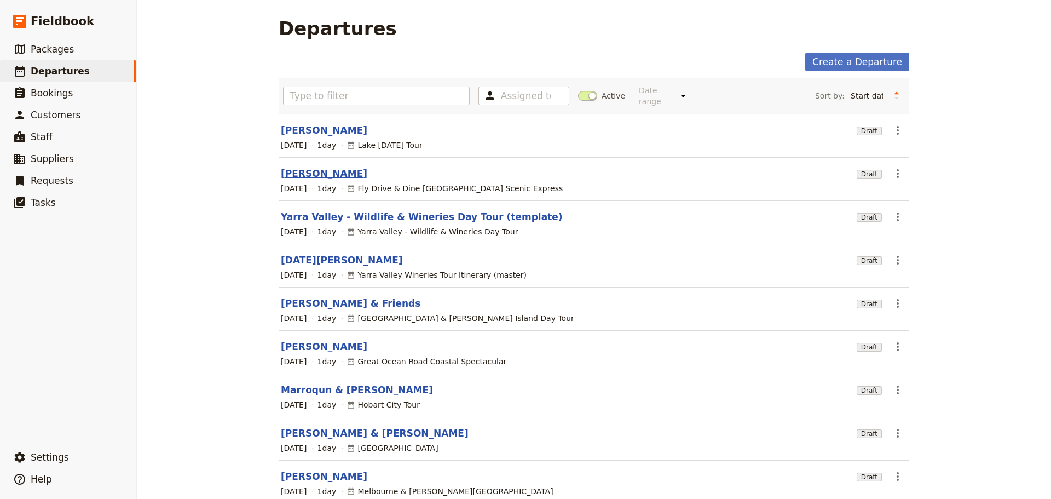
click at [308, 167] on link "[PERSON_NAME]" at bounding box center [324, 173] width 86 height 13
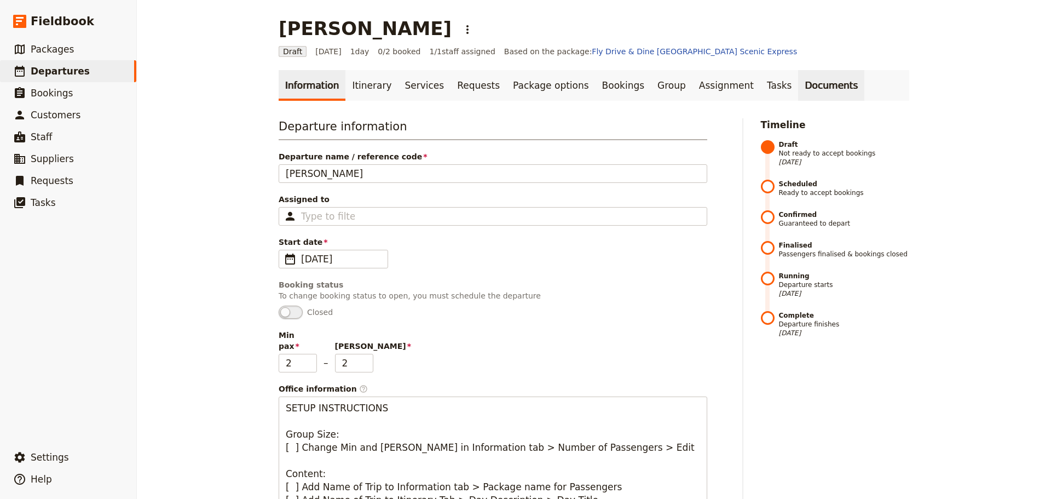
click at [798, 82] on link "Documents" at bounding box center [831, 85] width 66 height 31
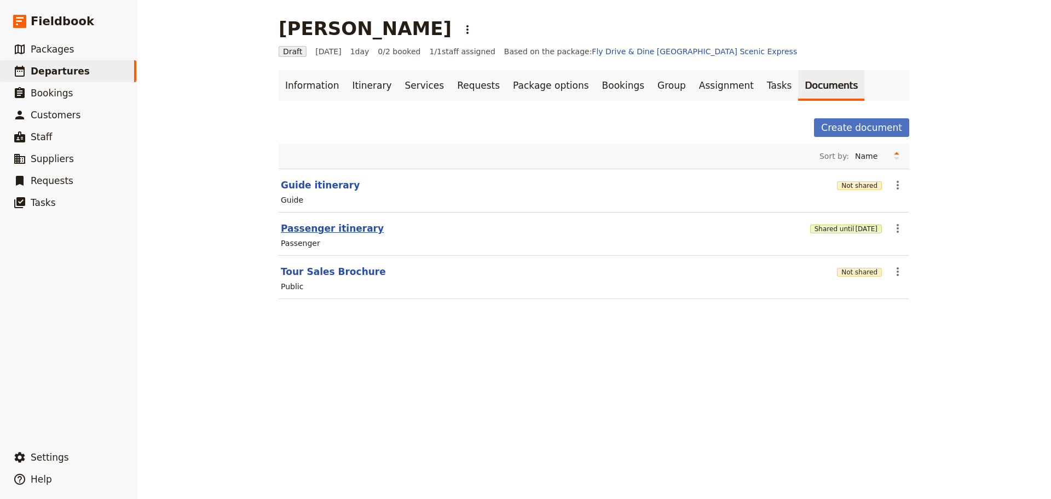
click at [326, 225] on button "Passenger itinerary" at bounding box center [332, 228] width 103 height 13
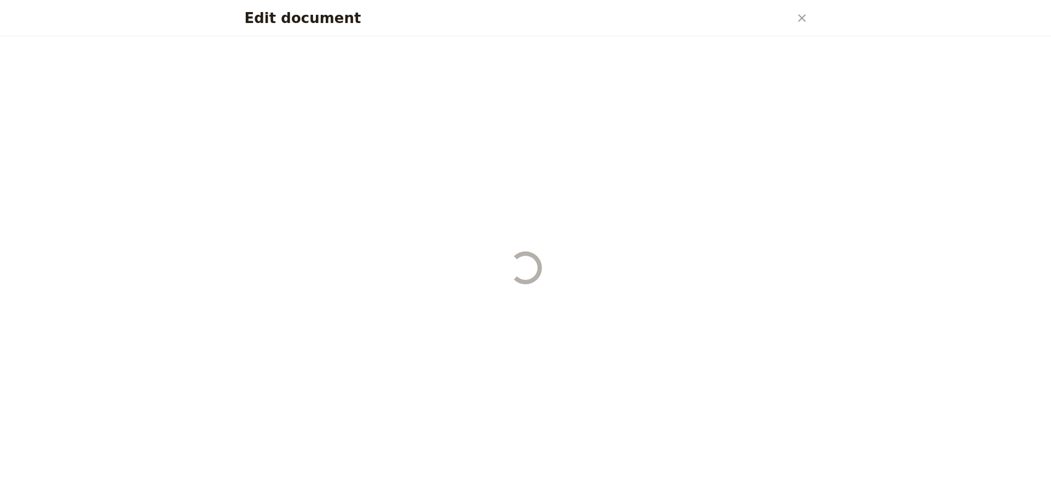
select select "PASSENGER"
select select "DEFAULT"
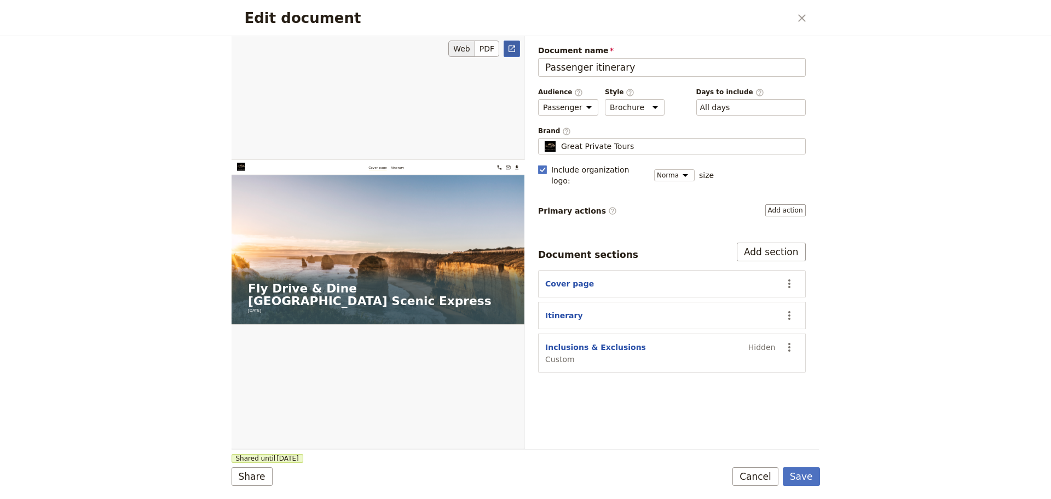
click at [509, 42] on link "​" at bounding box center [511, 48] width 16 height 16
click at [760, 478] on button "Cancel" at bounding box center [755, 476] width 46 height 19
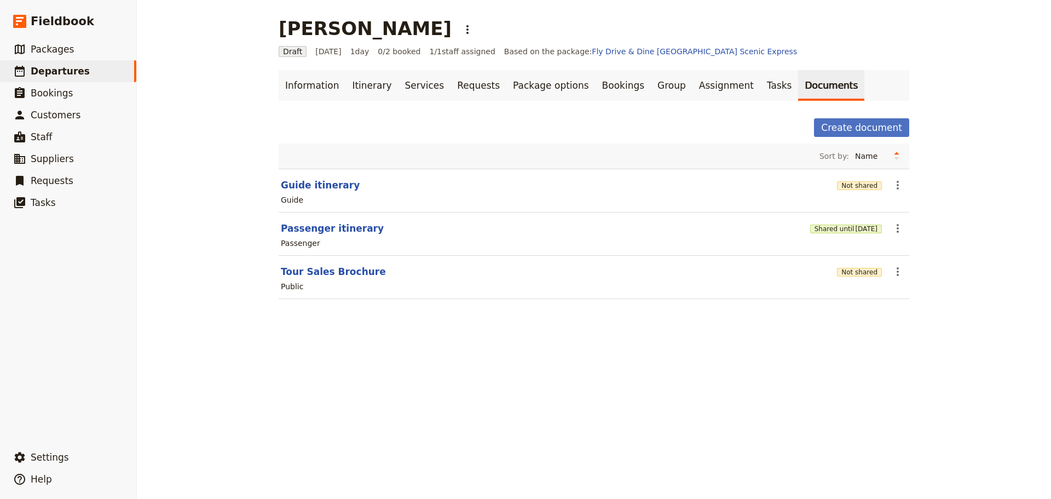
click at [798, 81] on link "Documents" at bounding box center [831, 85] width 66 height 31
click at [899, 233] on icon "Actions" at bounding box center [897, 228] width 13 height 13
click at [899, 253] on span "Share" at bounding box center [902, 252] width 22 height 11
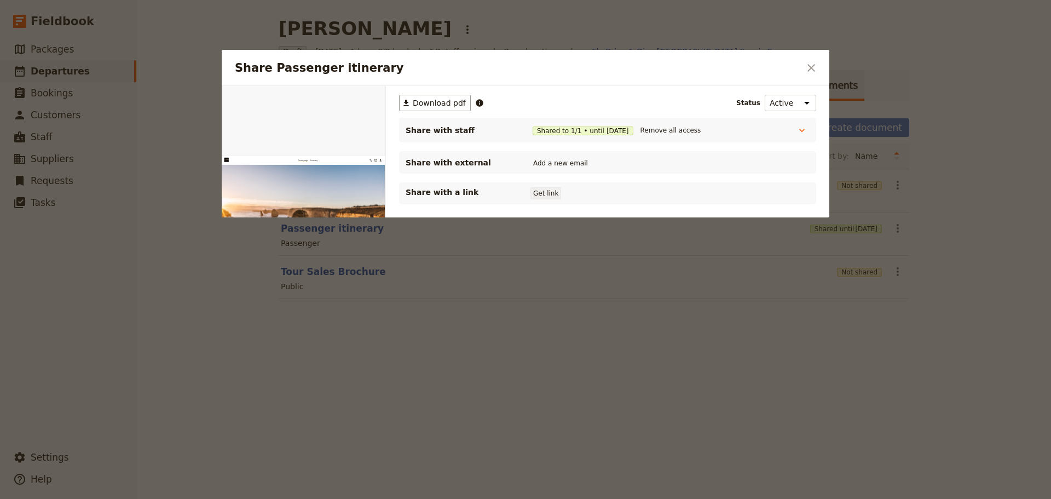
click at [534, 192] on button "Get link" at bounding box center [545, 193] width 31 height 12
drag, startPoint x: 633, startPoint y: 192, endPoint x: 583, endPoint y: 189, distance: 49.9
click at [633, 192] on button "Get link" at bounding box center [628, 193] width 31 height 12
drag, startPoint x: 807, startPoint y: 71, endPoint x: 813, endPoint y: 64, distance: 9.7
click at [809, 69] on icon "Close dialog" at bounding box center [810, 67] width 13 height 13
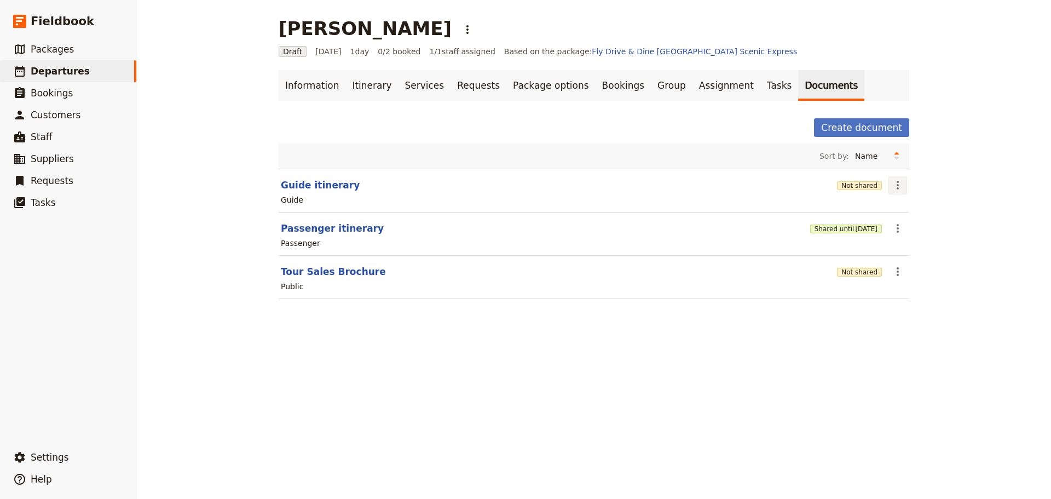
click at [891, 183] on icon "Actions" at bounding box center [897, 184] width 13 height 13
click at [890, 206] on button "Share" at bounding box center [924, 208] width 79 height 15
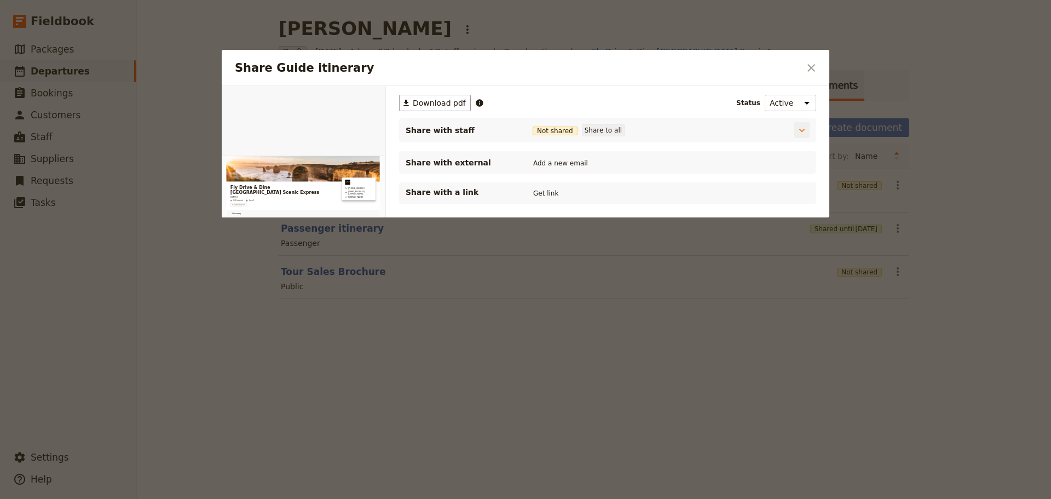
click at [588, 128] on button "Share to all" at bounding box center [603, 130] width 43 height 12
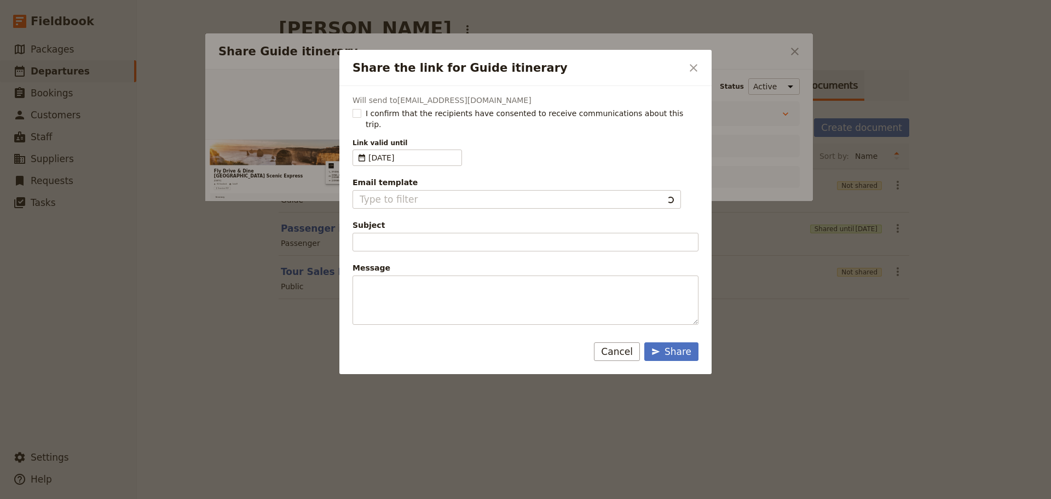
type input "Document shared with you: Guide itinerary - Fly Drive & Dine Great Ocean Road S…"
type textarea "Good Morning / Afternoon, We are looking forward to welcoming you on our XYZ Da…"
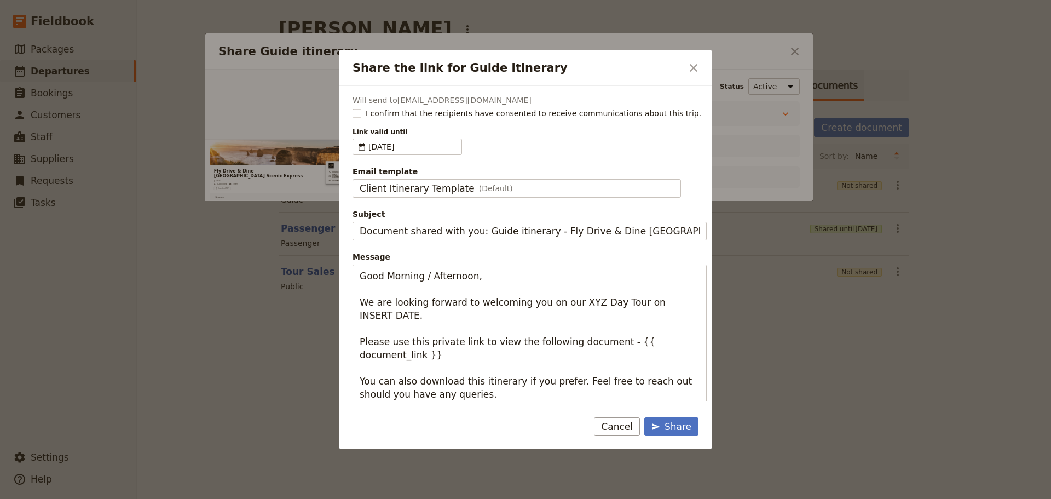
click at [352, 114] on div "Will send to info@greatprivatetours.com.au I confirm that the recipients have c…" at bounding box center [525, 243] width 372 height 315
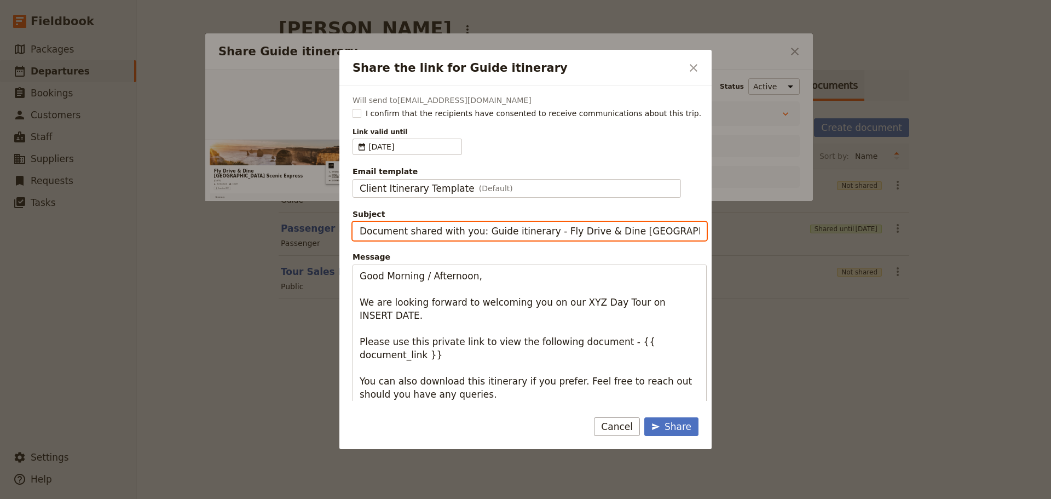
click at [479, 231] on input "Document shared with you: Guide itinerary - Fly Drive & Dine Great Ocean Road S…" at bounding box center [529, 231] width 354 height 19
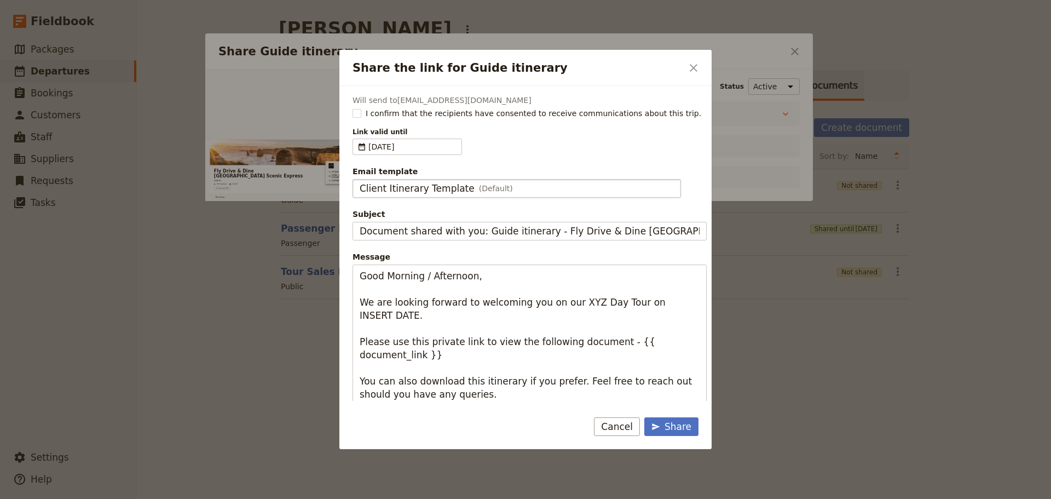
click at [479, 188] on span "(Default)" at bounding box center [496, 188] width 34 height 11
click at [360, 179] on input "Client Itinerary Template" at bounding box center [359, 179] width 1 height 1
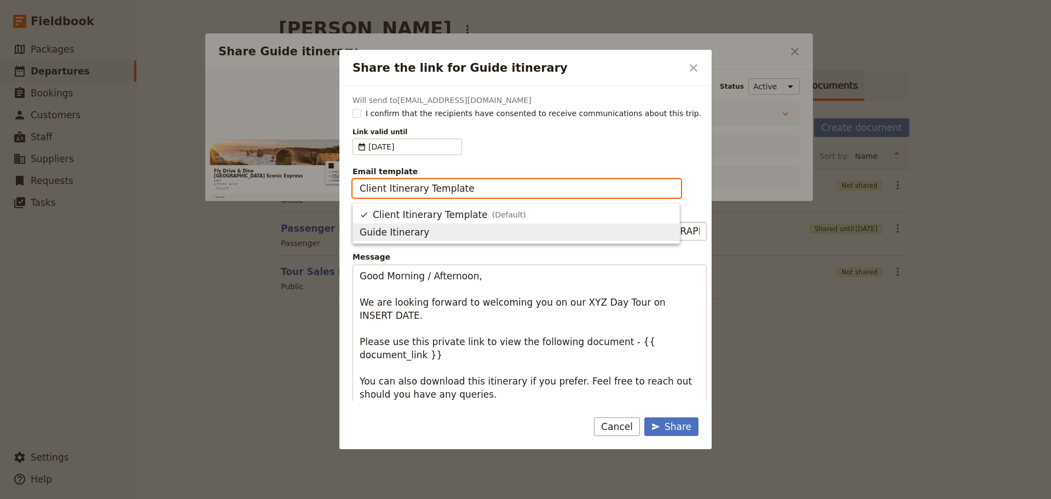
click at [432, 235] on span "Guide Itinerary" at bounding box center [516, 231] width 313 height 13
type input "Guide Itinerary"
type input "TOUR NAME & Date"
type textarea "Hi {{ contact_name }} Please find a link to your upcoming tour of Fly Drive & D…"
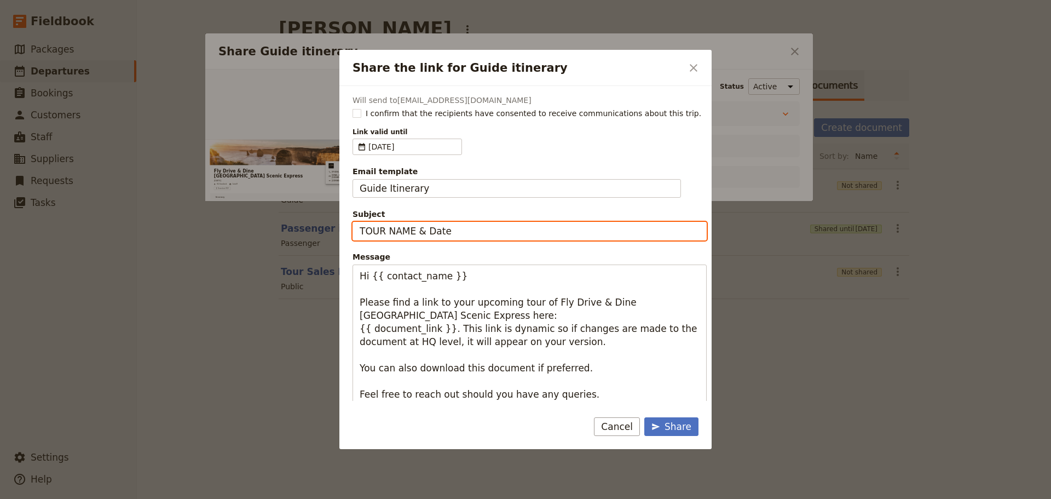
drag, startPoint x: 463, startPoint y: 229, endPoint x: 270, endPoint y: 221, distance: 192.8
click at [270, 498] on div "Share the link for Guide itinerary ​ Will send to info@greatprivatetours.com.au…" at bounding box center [525, 499] width 1051 height 0
type input "Patricia Stone - Sun 24 August"
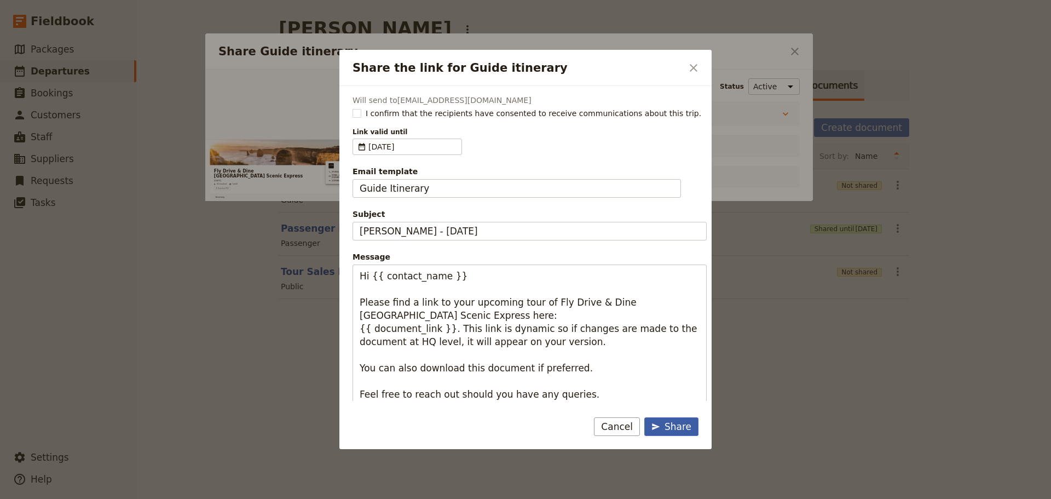
click at [669, 420] on div "Share" at bounding box center [671, 426] width 40 height 13
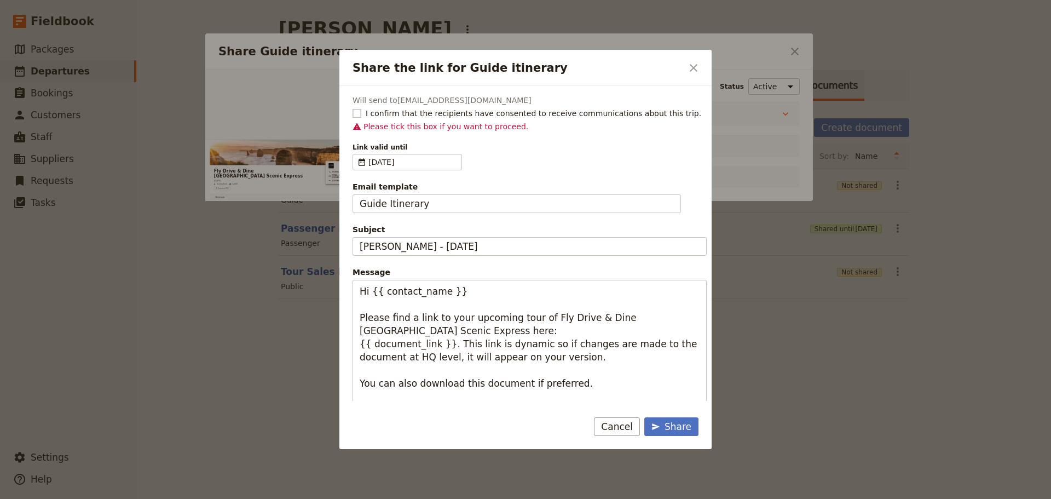
click at [360, 115] on rect "Share the link for Guide itinerary" at bounding box center [356, 113] width 8 height 8
click at [352, 108] on input "I confirm that the recipients have consented to receive communications about th…" at bounding box center [352, 107] width 1 height 1
checkbox input "true"
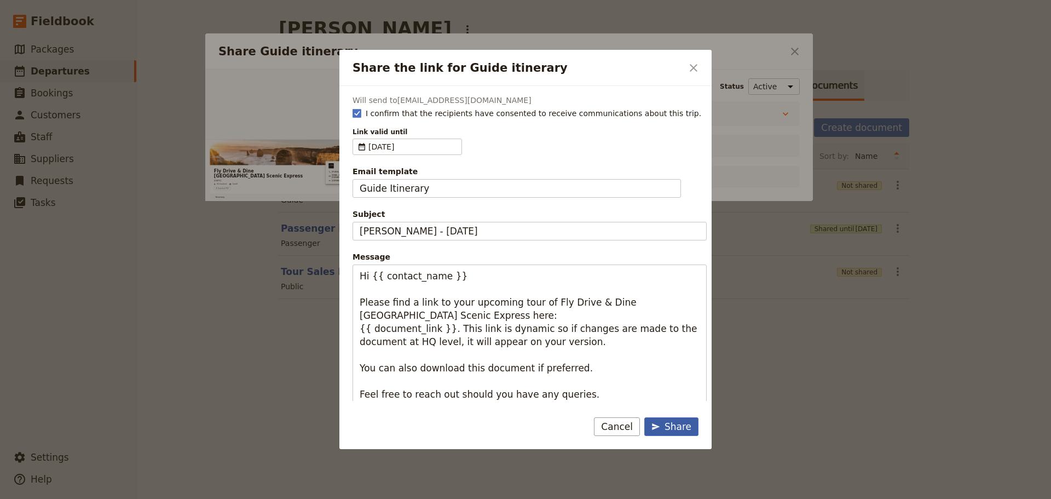
click at [660, 424] on icon "Share the link for Guide itinerary" at bounding box center [655, 426] width 9 height 9
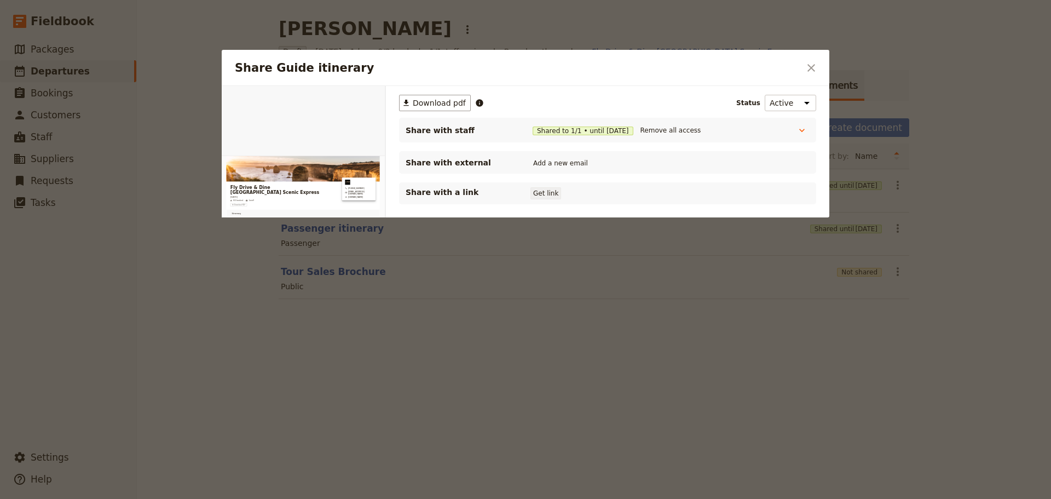
click at [551, 196] on button "Get link" at bounding box center [545, 193] width 31 height 12
click at [814, 70] on icon "Close dialog" at bounding box center [810, 67] width 13 height 13
